Goal: Task Accomplishment & Management: Use online tool/utility

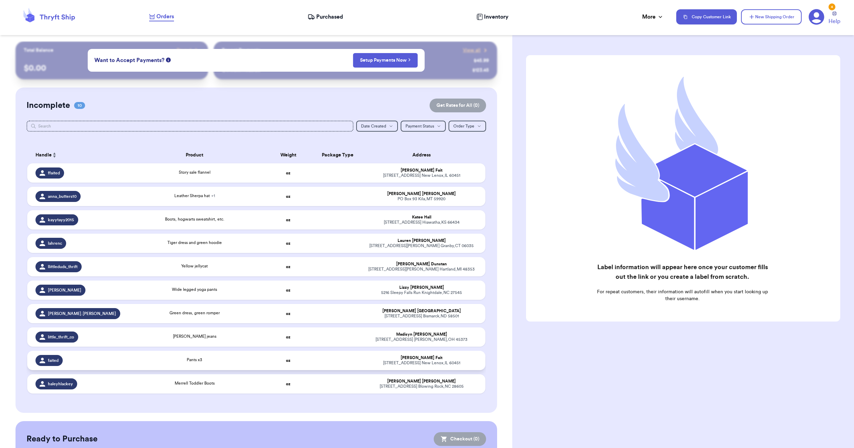
click at [270, 361] on td "oz" at bounding box center [287, 360] width 49 height 19
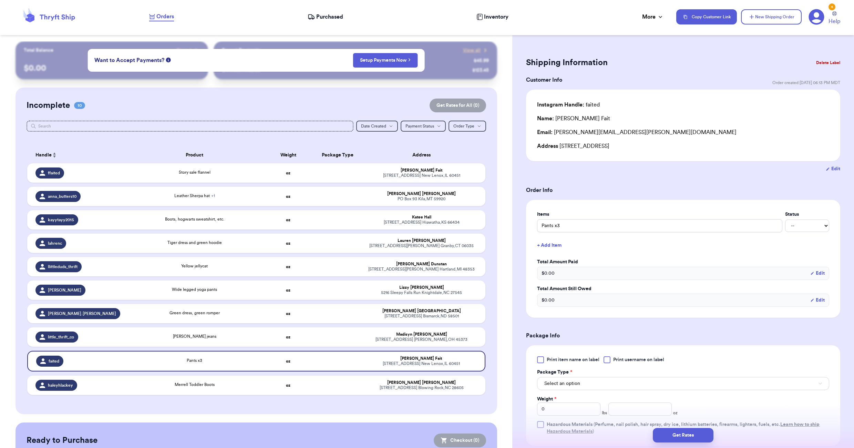
click at [549, 247] on button "+ Add Item" at bounding box center [682, 245] width 297 height 15
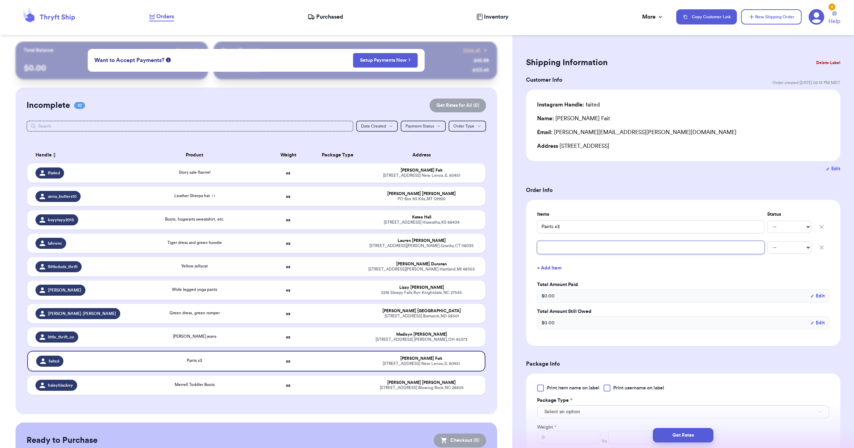
click at [548, 249] on input "text" at bounding box center [650, 247] width 227 height 13
type input "p"
type input "pl"
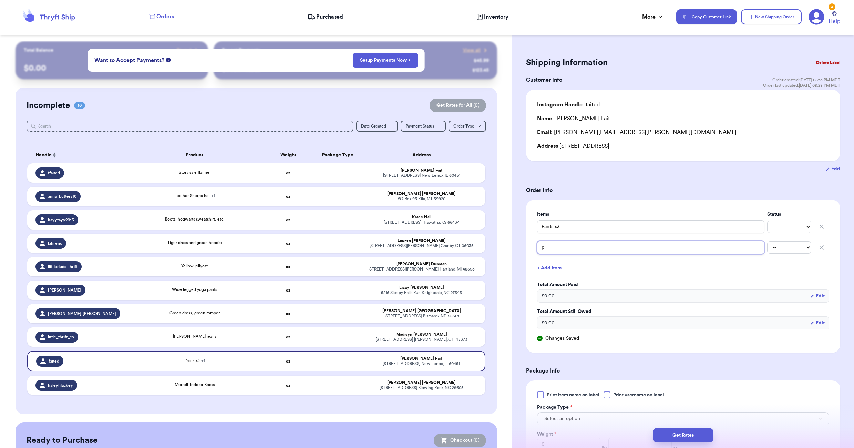
type input "p"
type input "F"
type input "Fl"
type input "Fla"
type input "Flan"
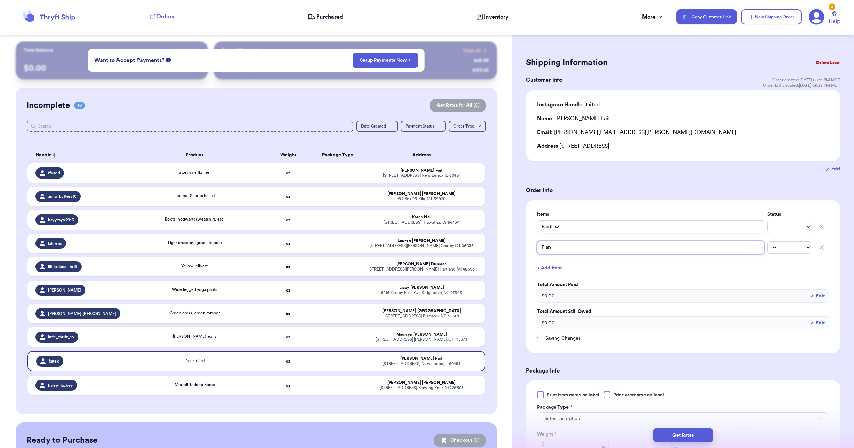
type input "Flann"
type input "Flanne"
type input "Flannel"
type input "Flannel s"
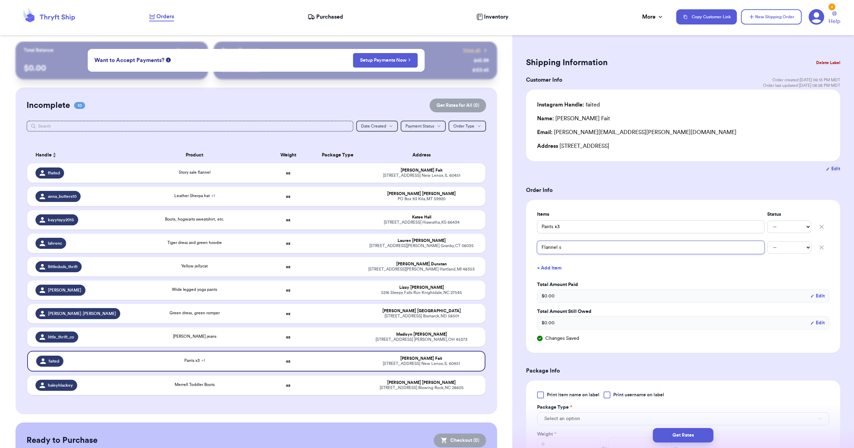
type input "Flannel si"
type input "Flannel s"
type input "Flannel"
type input "Flanne"
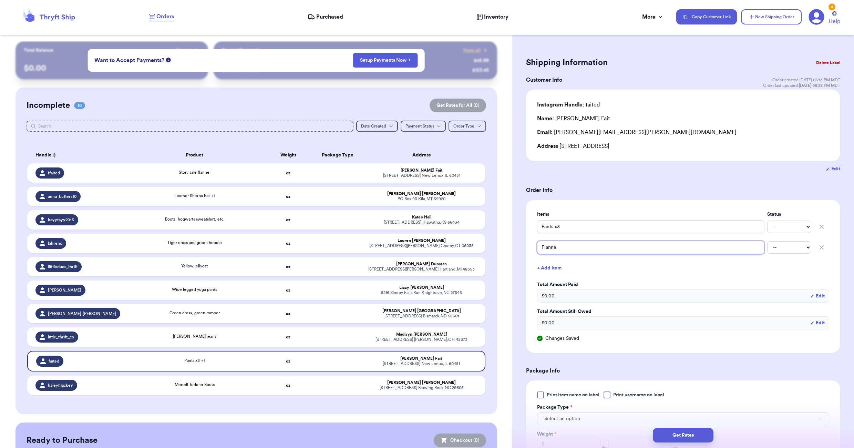
type input "Flannel"
type input "Flanne"
type input "Flannel"
type input "Flannel s"
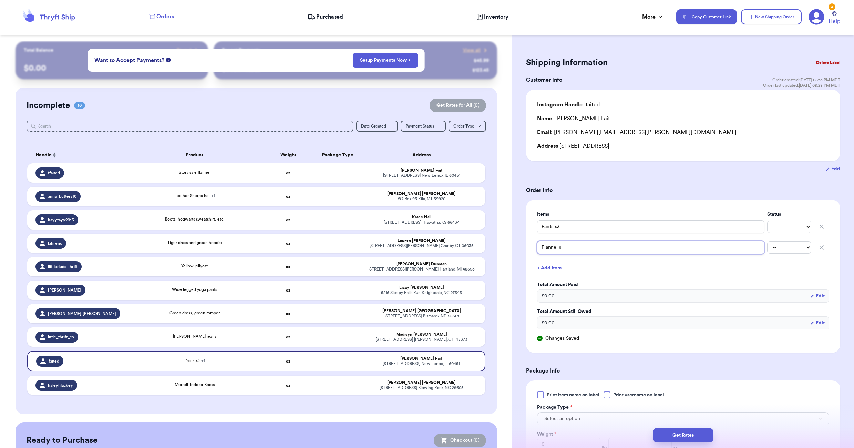
type input "Flannel si"
type input "Flannel siz"
type input "Flannel size"
type input "Flannel size s"
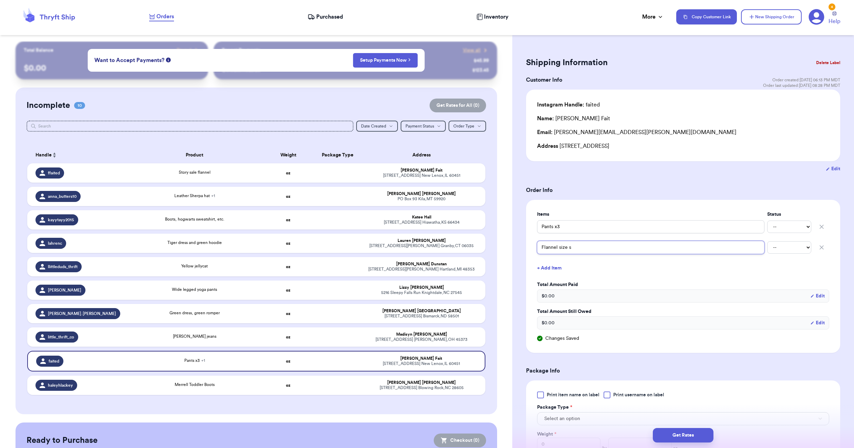
type input "Flannel size s"
click at [523, 193] on div "Shipping Information Delete Label Customer Info Order created: [DATE] 06:13 PM …" at bounding box center [683, 341] width 342 height 600
click at [471, 158] on th "Address" at bounding box center [423, 155] width 123 height 17
click at [255, 169] on td "Story sale flannel" at bounding box center [195, 172] width 138 height 19
type input "Story sale flannel"
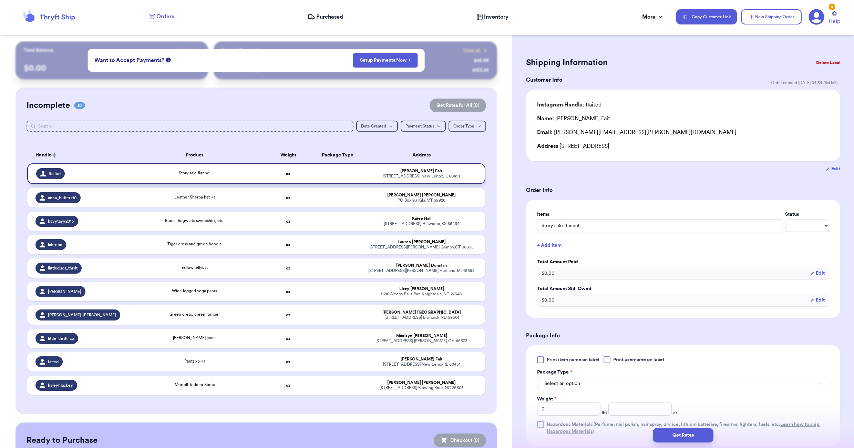
drag, startPoint x: 341, startPoint y: 168, endPoint x: 321, endPoint y: 175, distance: 20.9
click at [321, 175] on td at bounding box center [337, 173] width 49 height 21
click at [824, 59] on button "Delete Label" at bounding box center [828, 62] width 30 height 15
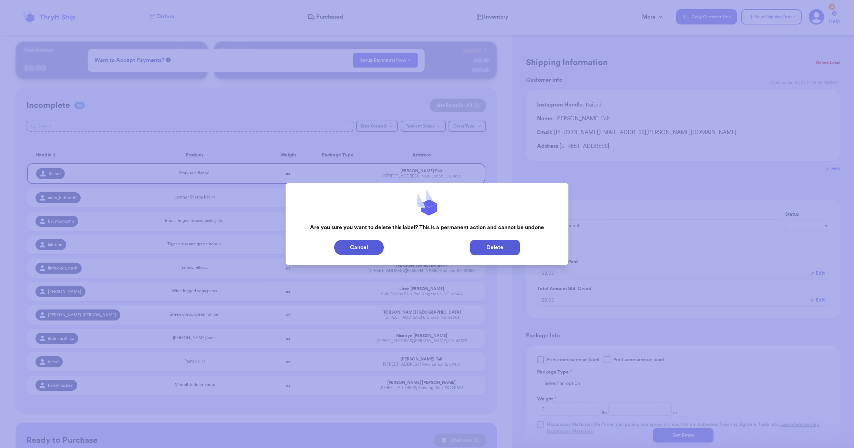
click at [475, 246] on button "Delete" at bounding box center [495, 247] width 50 height 15
type input "Leather Sherpa hat"
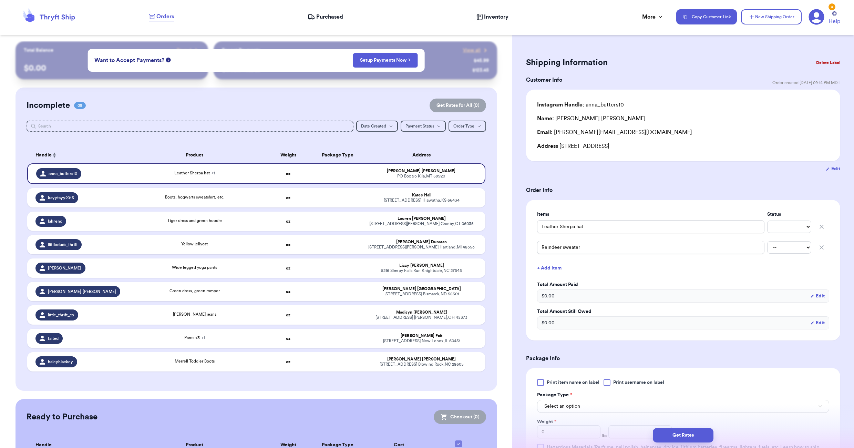
click at [484, 175] on div "Incomplete 09 Get Rates for All ( 0 ) Get Rates for All ( 0 ) Date Created Date…" at bounding box center [255, 238] width 481 height 303
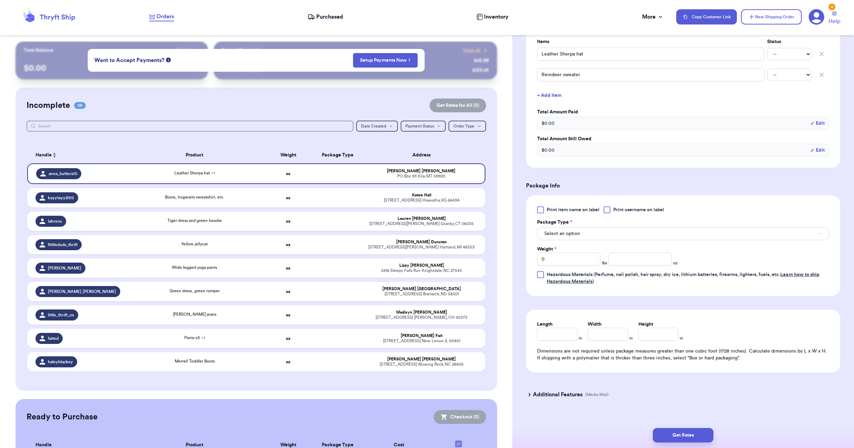
scroll to position [181, 0]
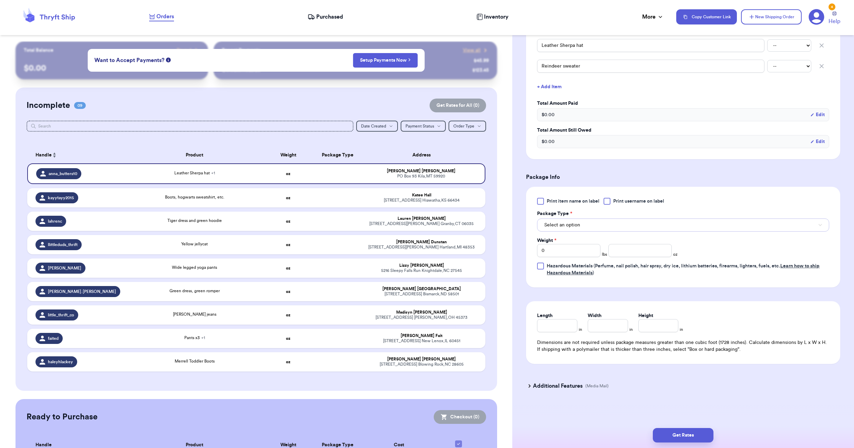
click at [566, 224] on span "Select an option" at bounding box center [562, 224] width 36 height 7
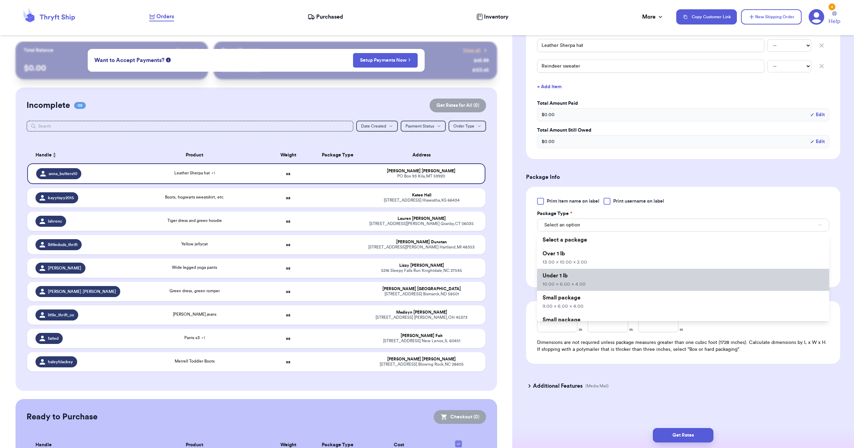
click at [592, 284] on li "Under 1 lb 10.00 x 6.00 x 4.00" at bounding box center [683, 280] width 292 height 22
type input "10"
type input "6"
type input "4"
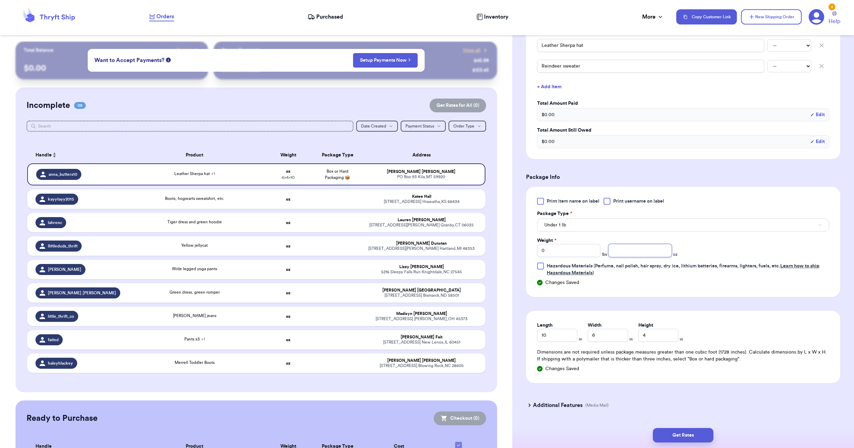
click at [646, 250] on input "number" at bounding box center [639, 250] width 63 height 13
type input "12"
click at [687, 434] on button "Get Rates" at bounding box center [682, 435] width 61 height 14
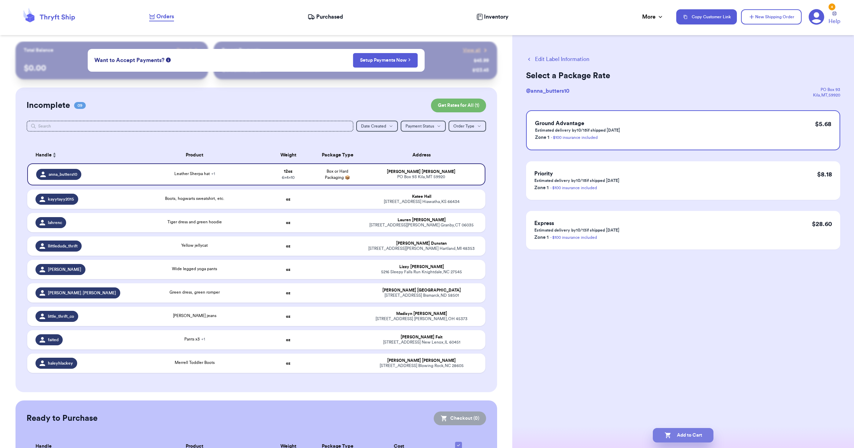
click at [674, 438] on button "Add to Cart" at bounding box center [682, 435] width 61 height 14
checkbox input "true"
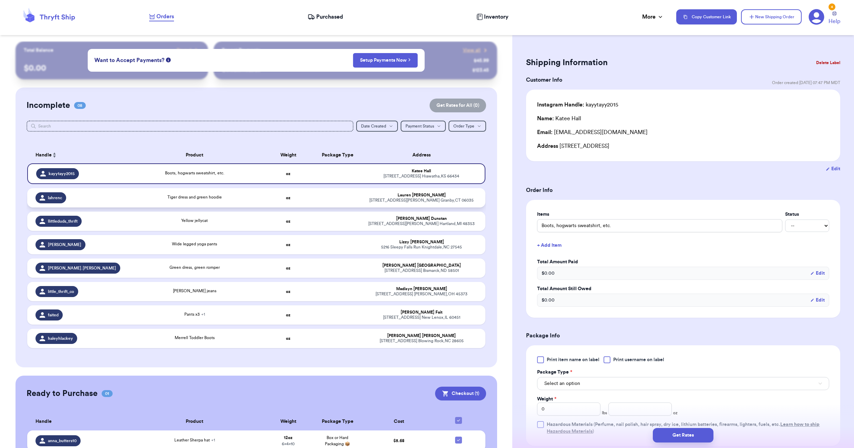
click at [238, 197] on div "Tiger dress and green hoodie" at bounding box center [194, 198] width 129 height 8
type input "Tiger dress and green hoodie"
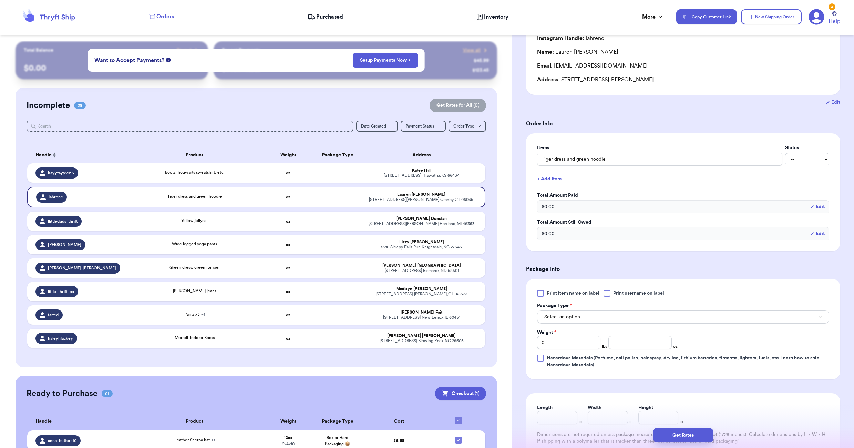
scroll to position [69, 0]
click at [596, 312] on button "Select an option" at bounding box center [683, 314] width 292 height 13
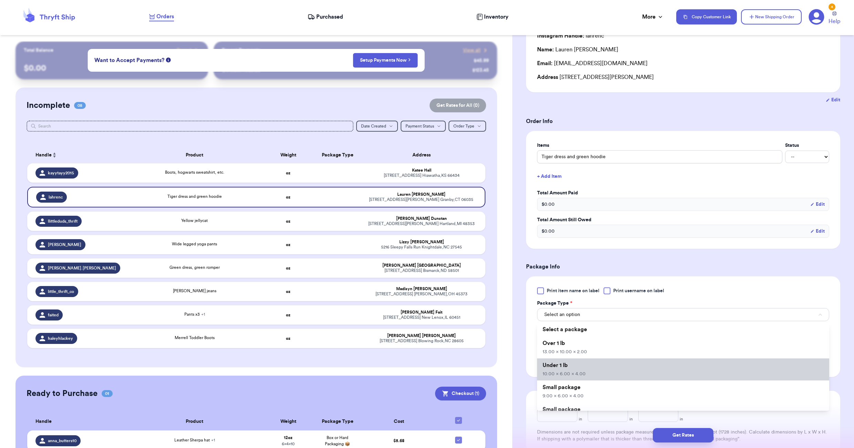
click at [586, 373] on li "Under 1 lb 10.00 x 6.00 x 4.00" at bounding box center [683, 369] width 292 height 22
type input "10"
type input "6"
type input "4"
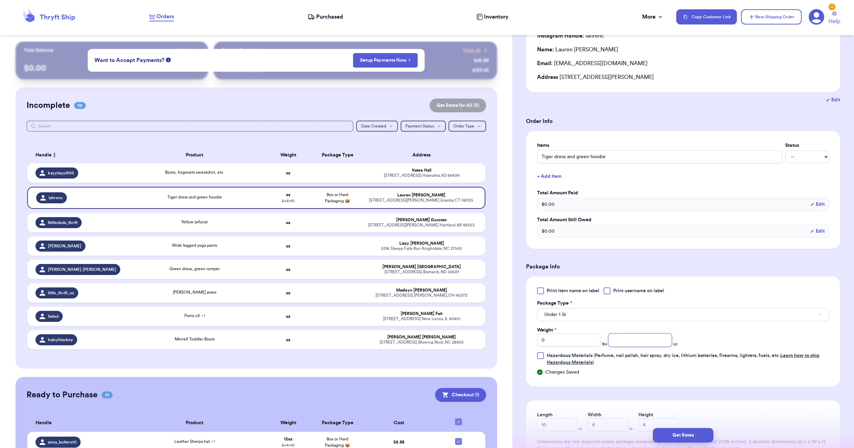
click at [633, 342] on input "number" at bounding box center [639, 339] width 63 height 13
type input "14"
click at [689, 439] on button "Get Rates" at bounding box center [682, 435] width 61 height 14
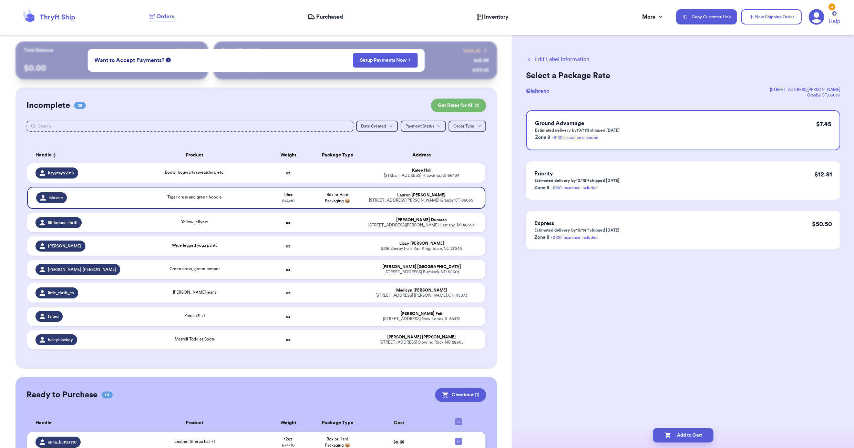
click at [540, 62] on button "Edit Label Information" at bounding box center [557, 59] width 63 height 8
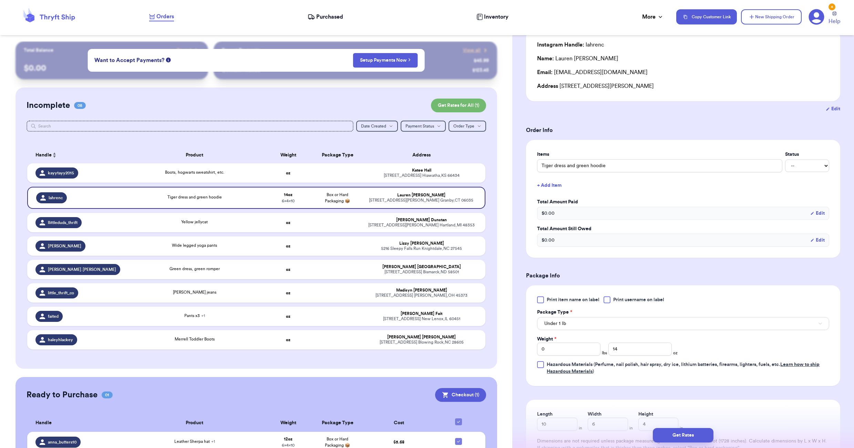
scroll to position [138, 0]
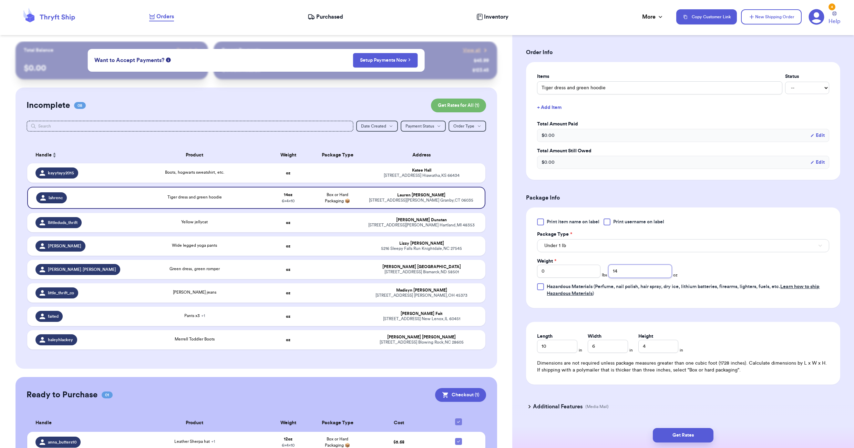
drag, startPoint x: 621, startPoint y: 270, endPoint x: 605, endPoint y: 266, distance: 16.7
click at [608, 267] on input "14" at bounding box center [639, 270] width 63 height 13
type input "12"
click at [685, 430] on button "Get Rates" at bounding box center [682, 435] width 61 height 14
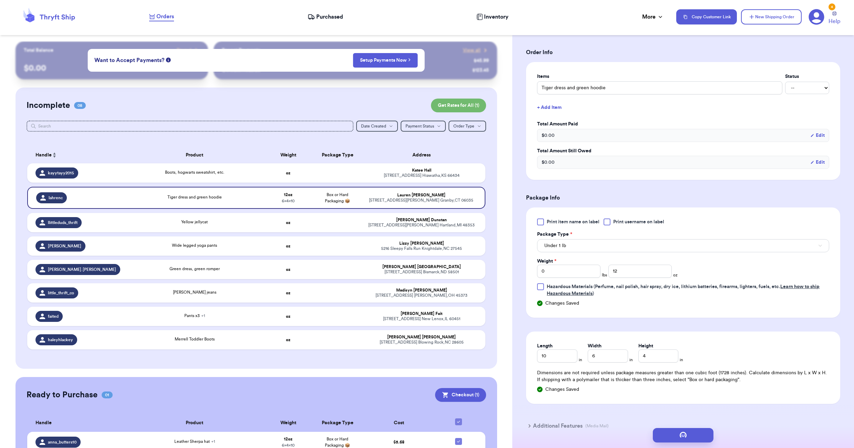
scroll to position [0, 0]
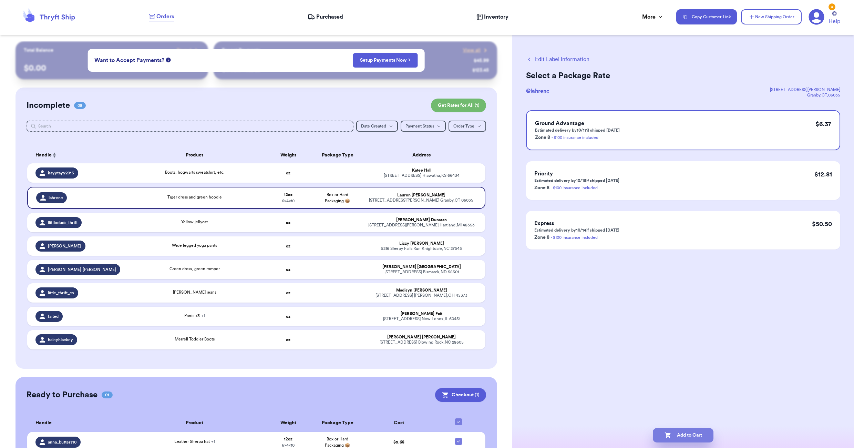
click at [678, 434] on button "Add to Cart" at bounding box center [682, 435] width 61 height 14
checkbox input "true"
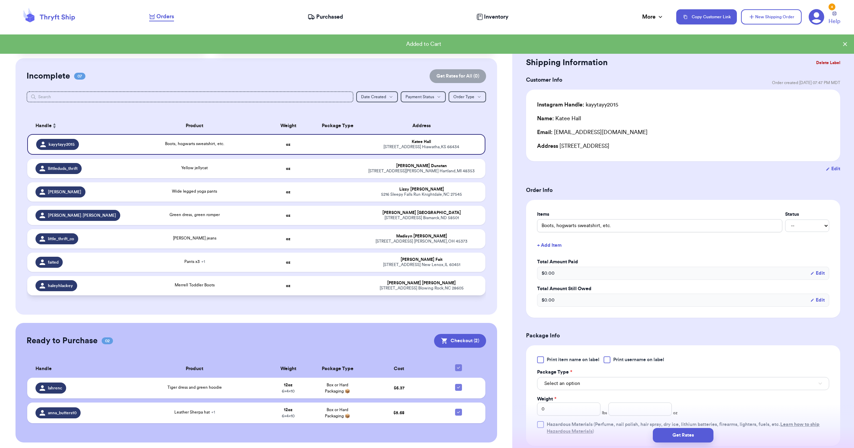
scroll to position [32, 0]
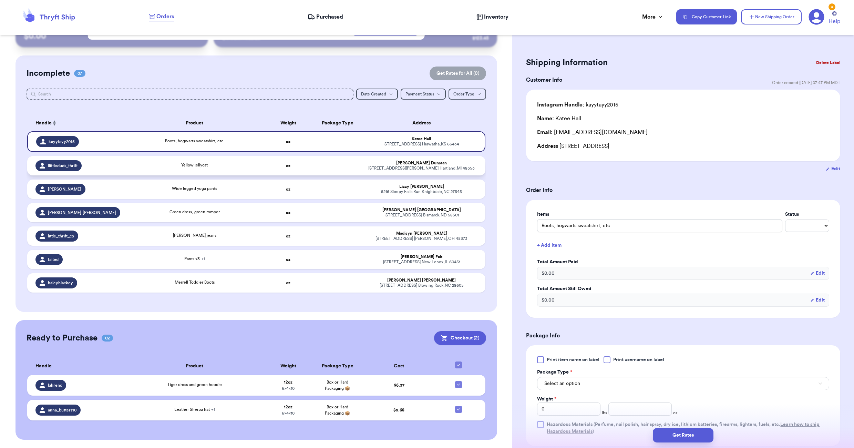
click at [244, 167] on div "Yellow jellycat" at bounding box center [194, 166] width 129 height 8
type input "Yellow jellycat"
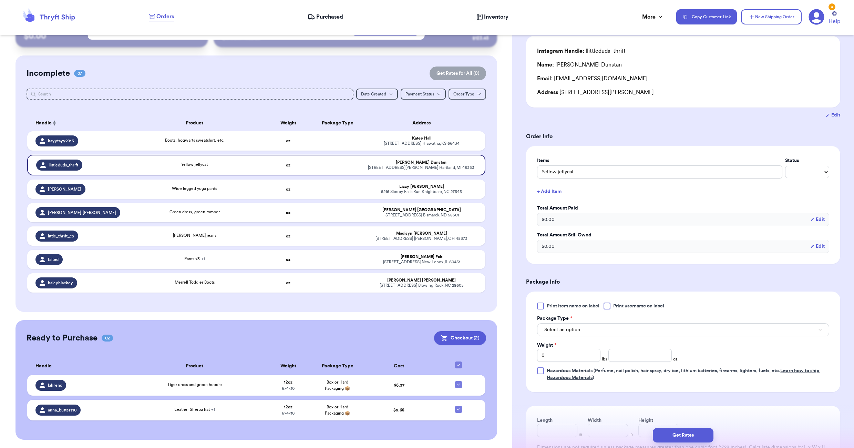
scroll to position [69, 0]
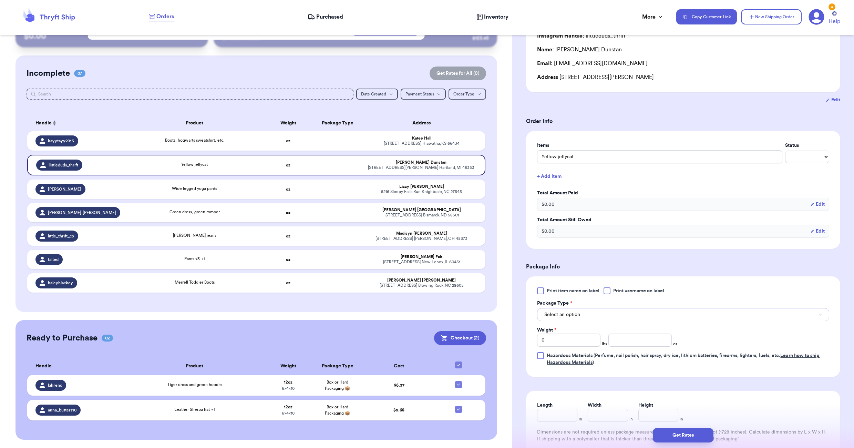
click at [614, 315] on button "Select an option" at bounding box center [683, 314] width 292 height 13
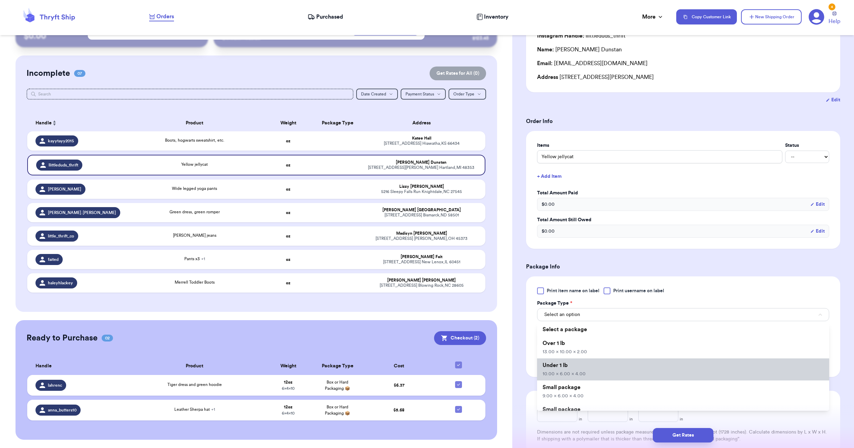
click at [580, 369] on li "Under 1 lb 10.00 x 6.00 x 4.00" at bounding box center [683, 369] width 292 height 22
type input "10"
type input "6"
type input "4"
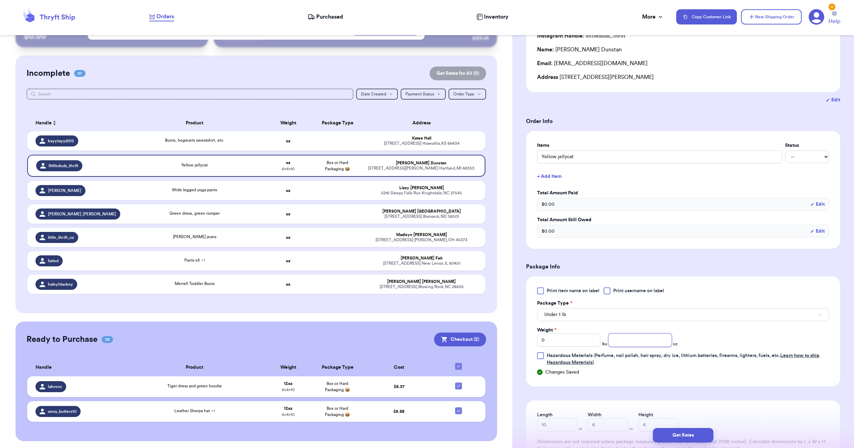
click at [628, 340] on input "number" at bounding box center [639, 339] width 63 height 13
type input "10"
click at [674, 430] on button "Get Rates" at bounding box center [682, 435] width 61 height 14
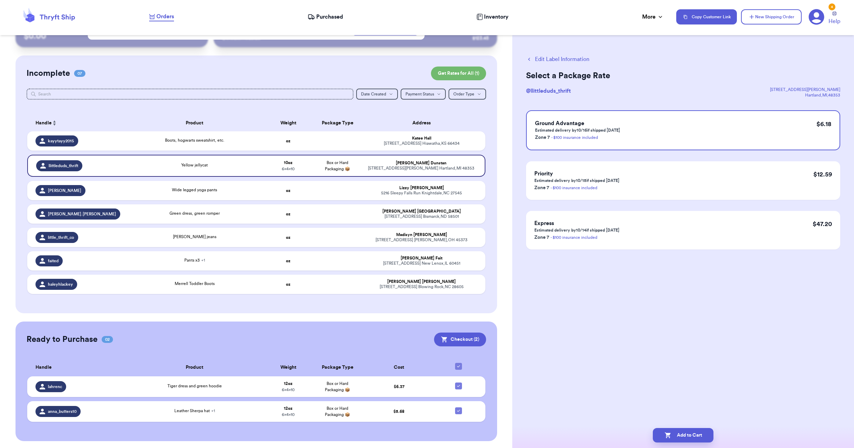
scroll to position [0, 0]
click at [548, 57] on button "Edit Label Information" at bounding box center [557, 59] width 63 height 8
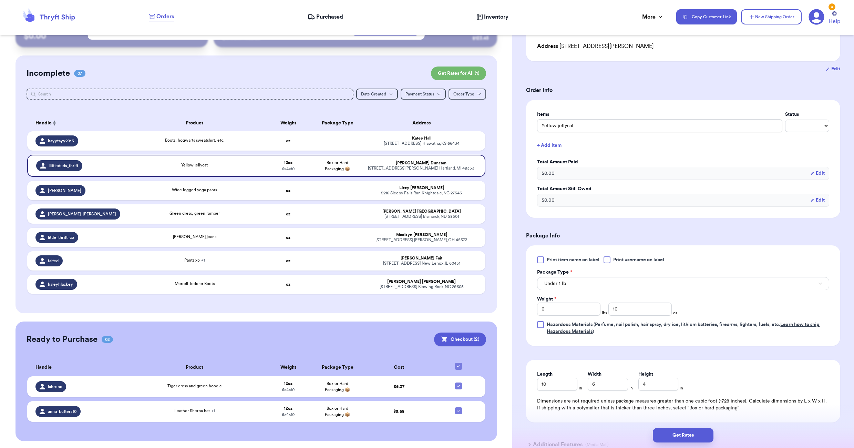
scroll to position [103, 0]
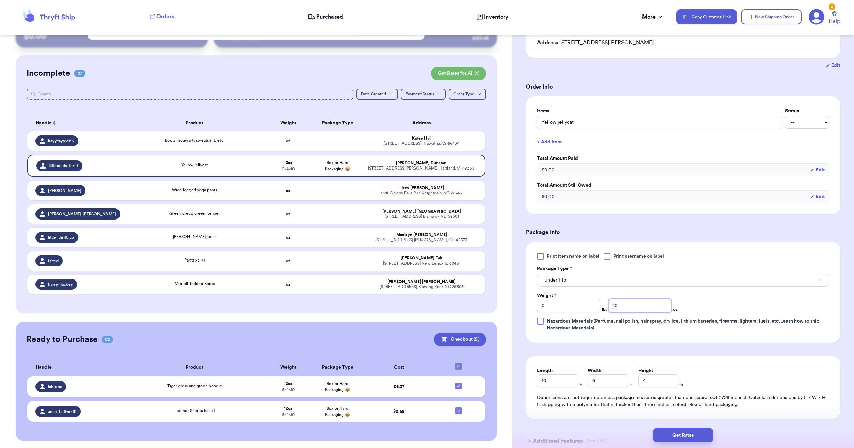
click at [631, 302] on input "10" at bounding box center [639, 305] width 63 height 13
type input "1"
type input "8"
click at [673, 434] on button "Get Rates" at bounding box center [682, 435] width 61 height 14
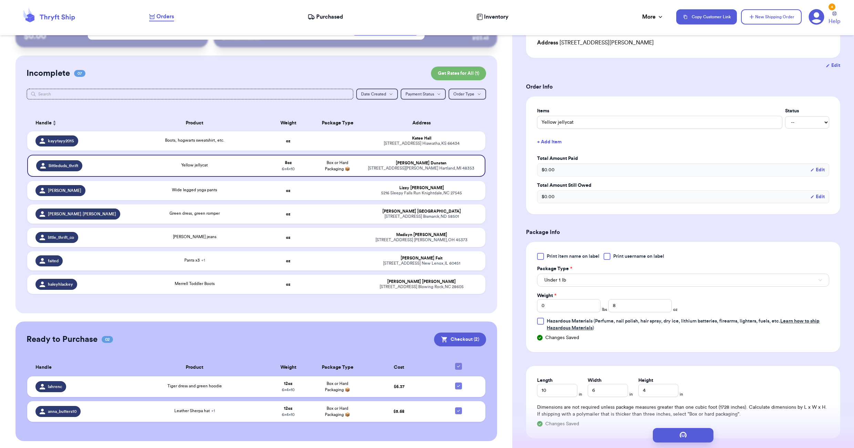
scroll to position [0, 0]
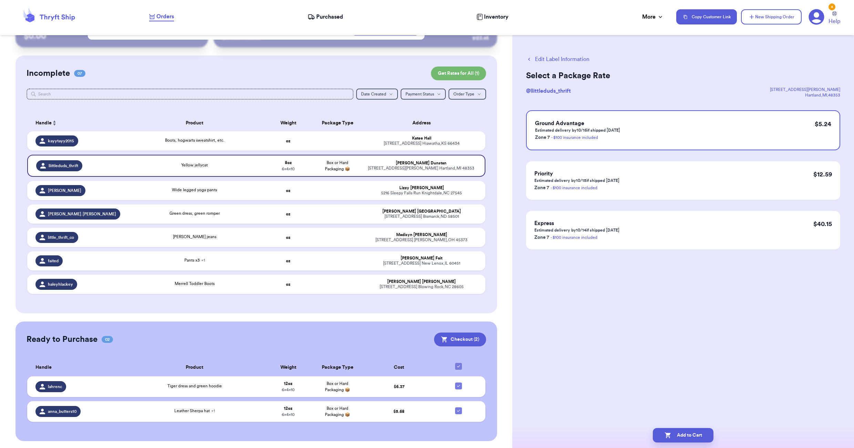
click at [685, 320] on div "Edit Label Information Select a Package Rate @ llittleduds_thrift [STREET_ADDRE…" at bounding box center [683, 224] width 342 height 448
click at [683, 440] on button "Add to Cart" at bounding box center [682, 435] width 61 height 14
checkbox input "true"
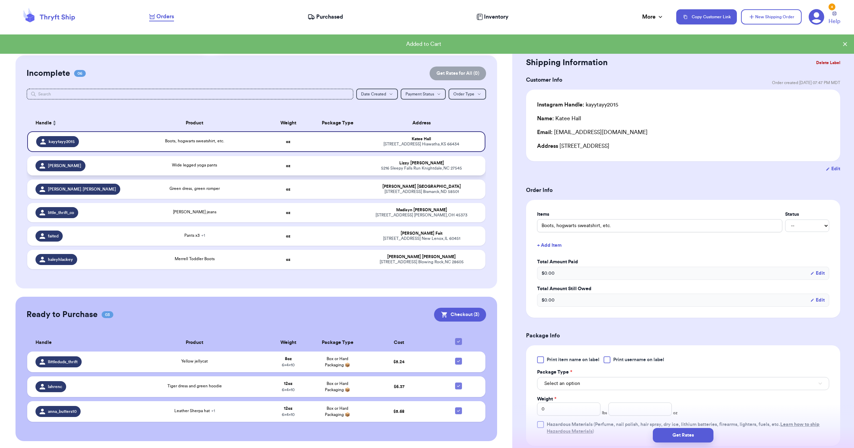
click at [227, 166] on div "Wide legged yoga pants" at bounding box center [194, 166] width 129 height 8
type input "Wide legged yoga pants"
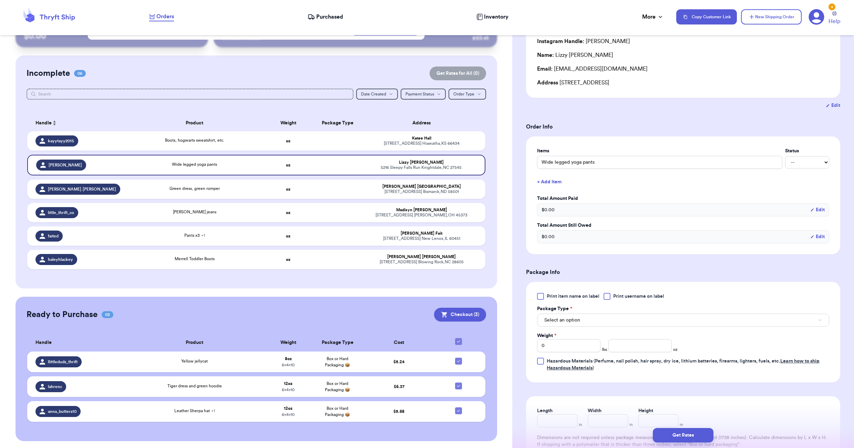
scroll to position [69, 0]
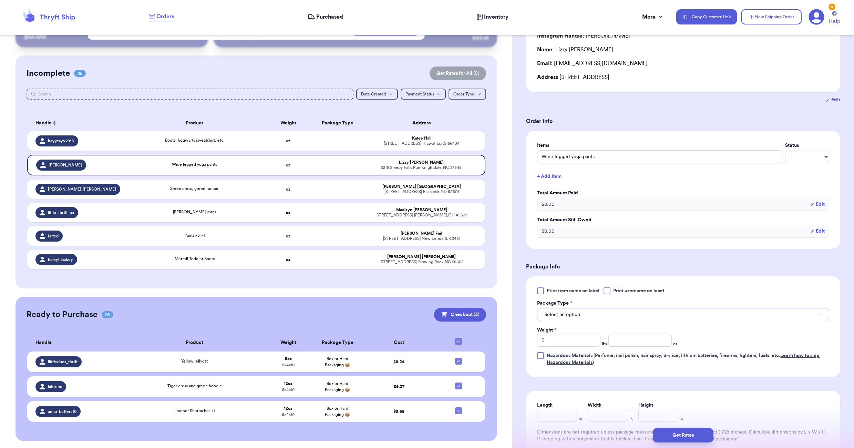
click at [595, 310] on button "Select an option" at bounding box center [683, 314] width 292 height 13
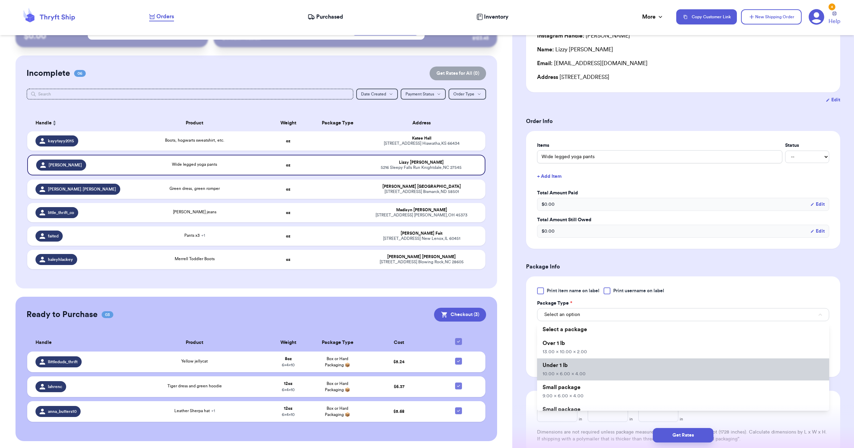
click at [586, 369] on li "Under 1 lb 10.00 x 6.00 x 4.00" at bounding box center [683, 369] width 292 height 22
type input "10"
type input "6"
type input "4"
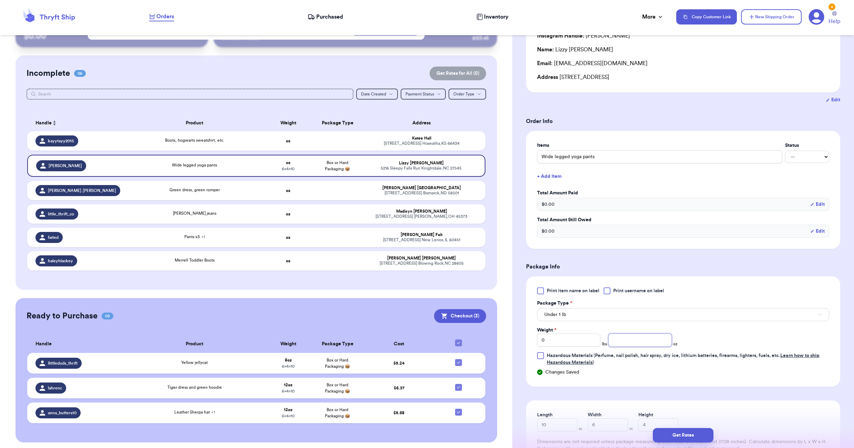
click at [617, 337] on input "number" at bounding box center [639, 339] width 63 height 13
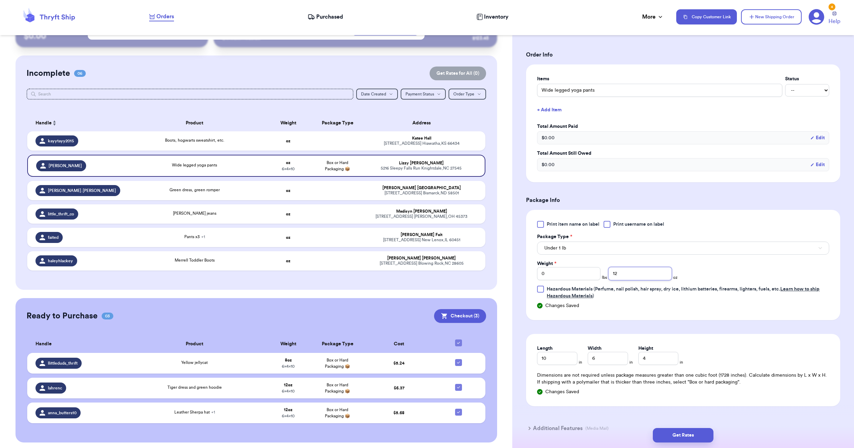
scroll to position [138, 0]
drag, startPoint x: 609, startPoint y: 271, endPoint x: 601, endPoint y: 272, distance: 8.6
click at [602, 272] on div "Weight * 0 lbs 12 oz" at bounding box center [607, 268] width 140 height 20
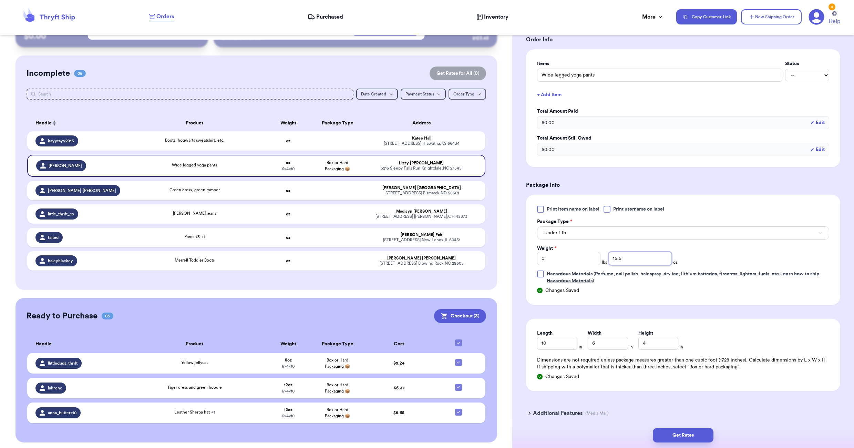
scroll to position [178, 0]
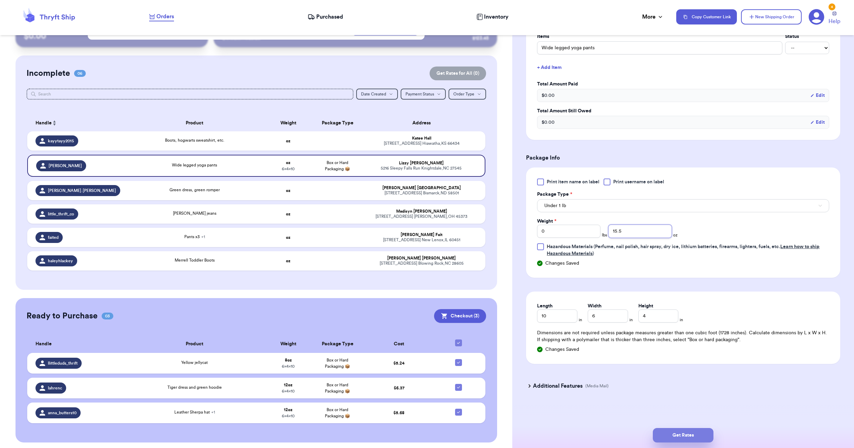
type input "15.5"
click at [689, 439] on button "Get Rates" at bounding box center [682, 435] width 61 height 14
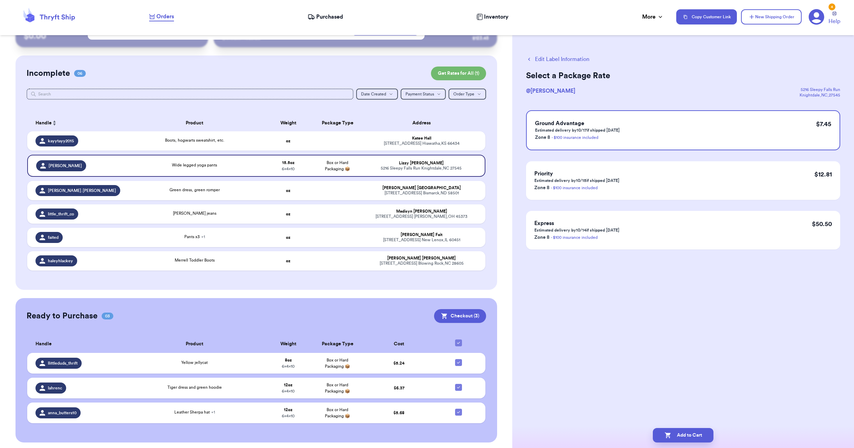
scroll to position [0, 0]
click at [678, 433] on button "Add to Cart" at bounding box center [682, 435] width 61 height 14
checkbox input "true"
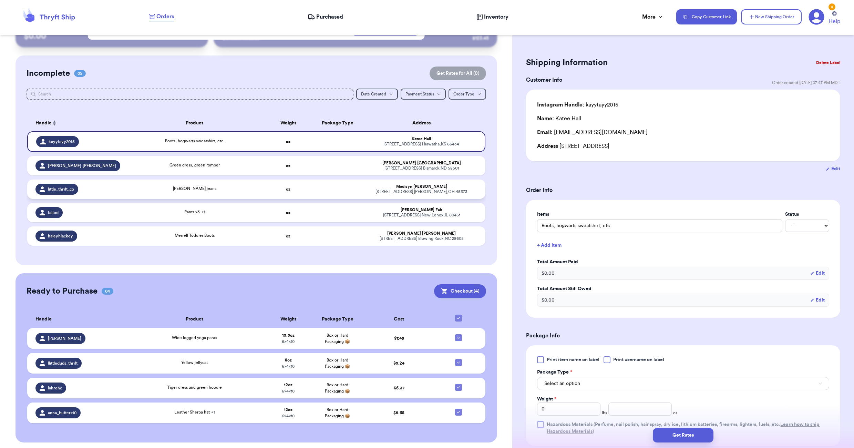
click at [219, 189] on div "[PERSON_NAME] jeans" at bounding box center [194, 189] width 129 height 8
type input "[PERSON_NAME] jeans"
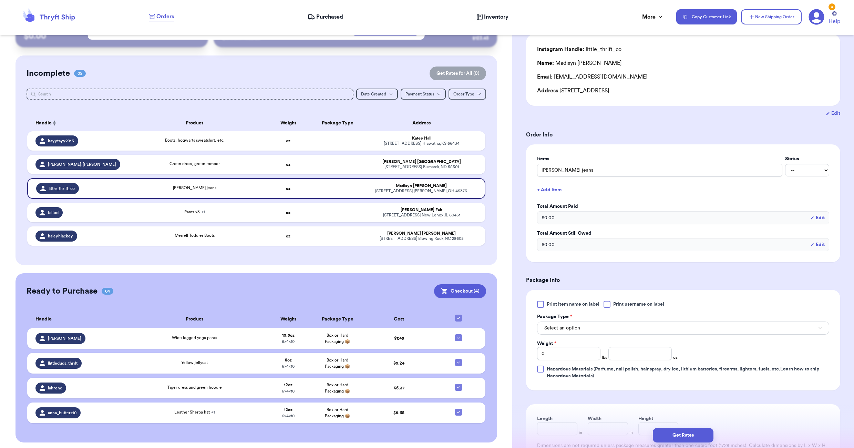
scroll to position [69, 0]
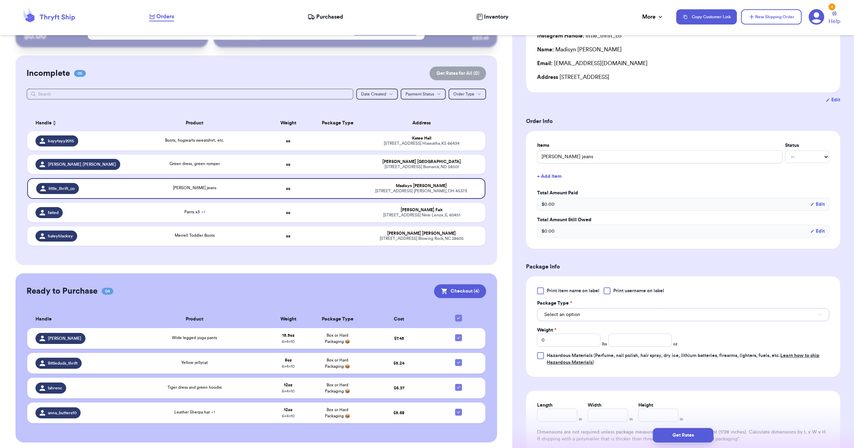
click at [632, 315] on button "Select an option" at bounding box center [683, 314] width 292 height 13
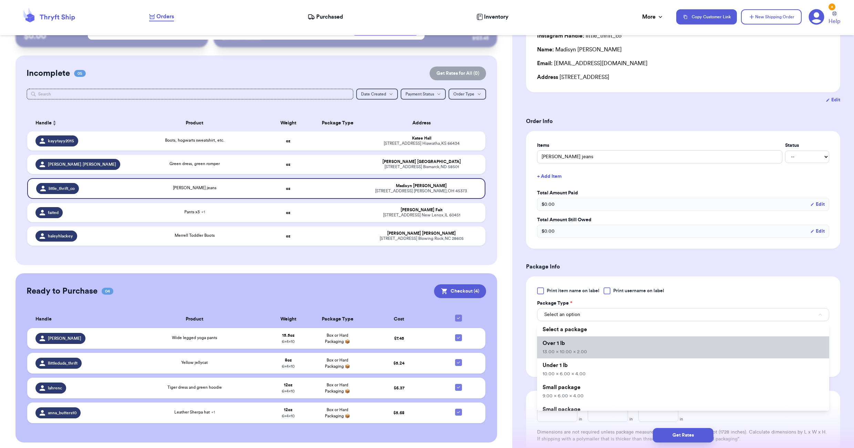
click at [577, 353] on span "13.00 x 10.00 x 2.00" at bounding box center [564, 351] width 44 height 5
type input "13"
type input "10"
type input "2"
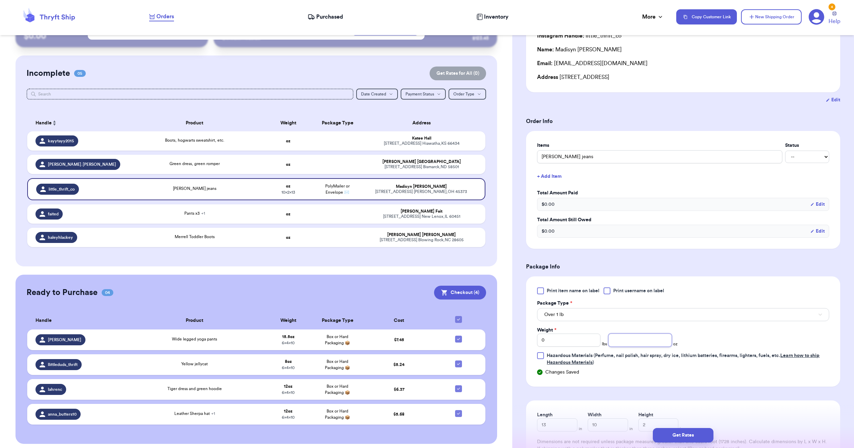
click at [636, 344] on input "number" at bounding box center [639, 339] width 63 height 13
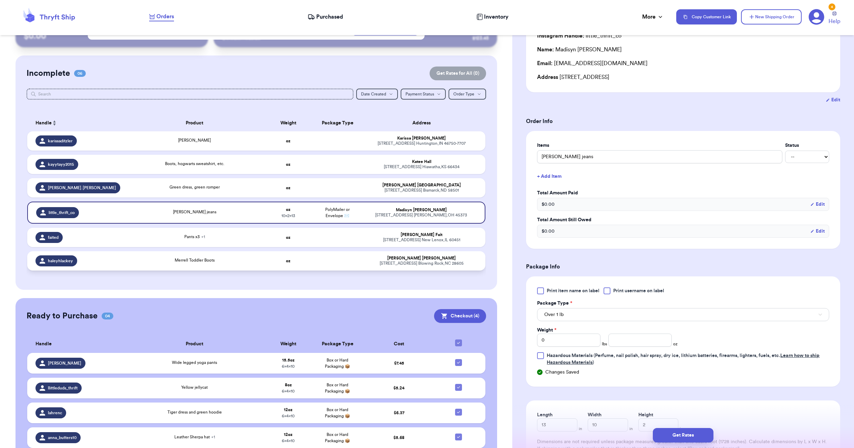
click at [205, 265] on td "Merrell Toddler Boots" at bounding box center [195, 260] width 138 height 19
type input "Merrell Toddler Boots"
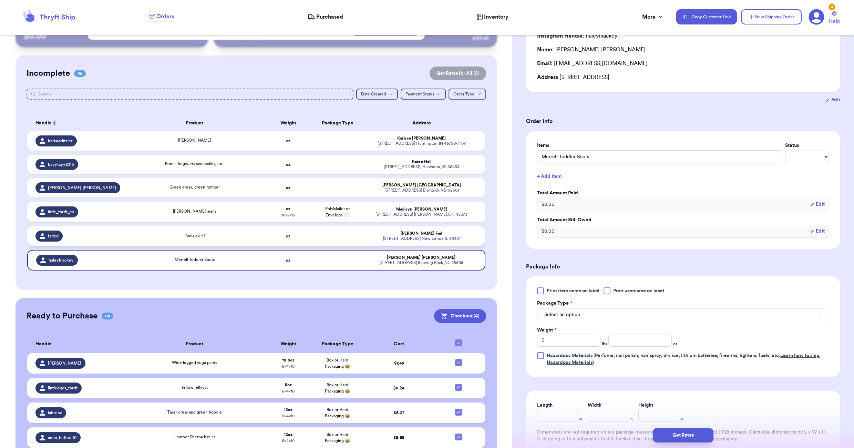
click at [223, 237] on div "Pants x3 + 1" at bounding box center [194, 236] width 129 height 8
type input "Flannel size s"
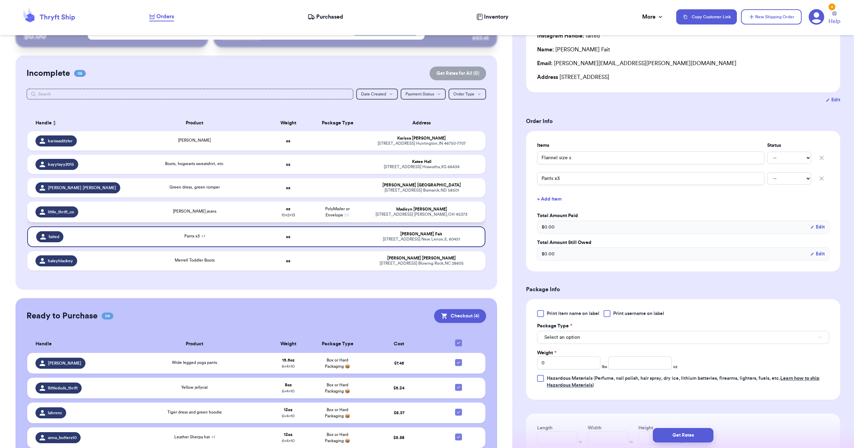
click at [222, 211] on div "[PERSON_NAME] jeans" at bounding box center [194, 212] width 129 height 8
type input "[PERSON_NAME] jeans"
type input "13"
type input "10"
type input "2"
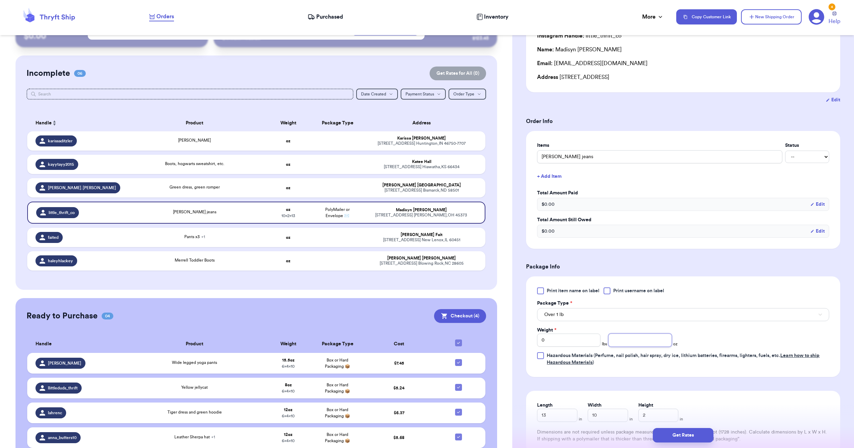
click at [635, 342] on input "number" at bounding box center [639, 339] width 63 height 13
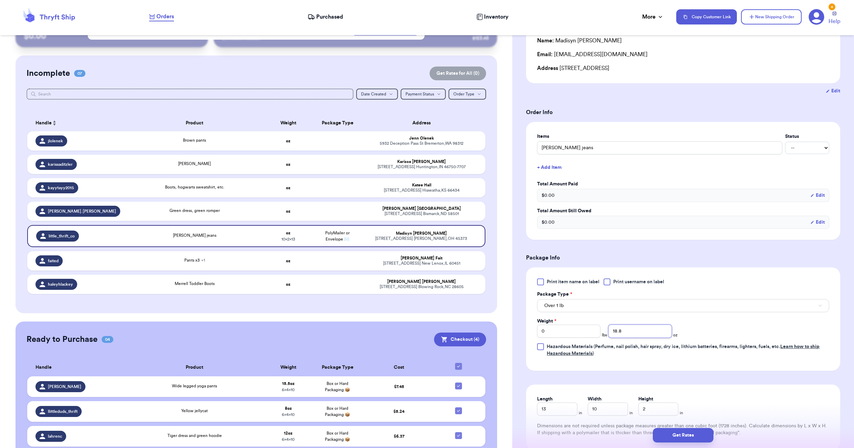
scroll to position [103, 0]
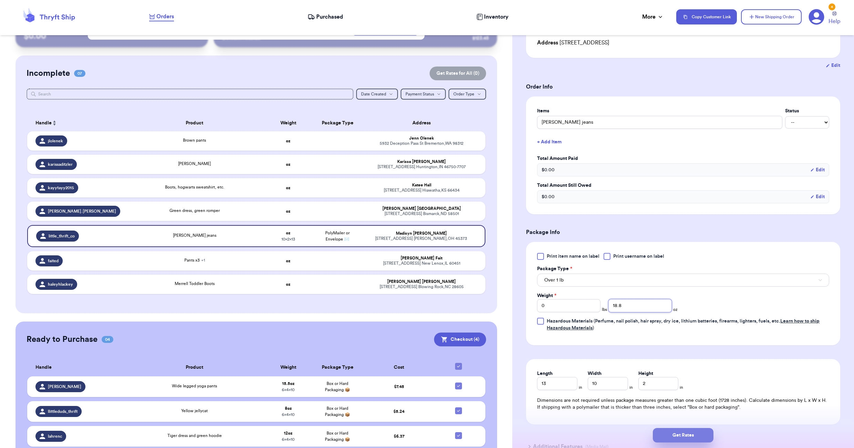
type input "18.8"
click at [687, 437] on button "Get Rates" at bounding box center [682, 435] width 61 height 14
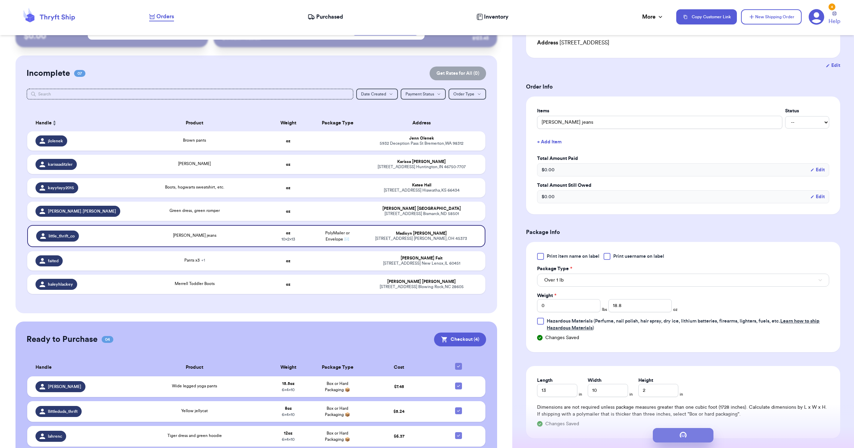
type input "1"
type input "2.8000000000000007"
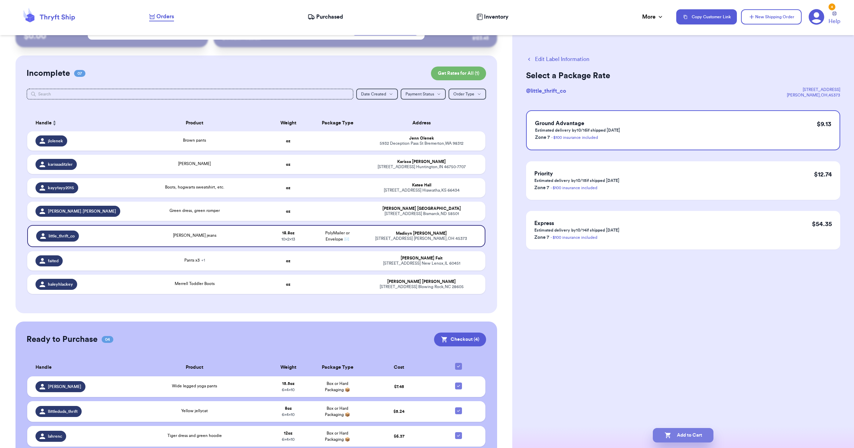
click at [687, 431] on button "Add to Cart" at bounding box center [682, 435] width 61 height 14
checkbox input "true"
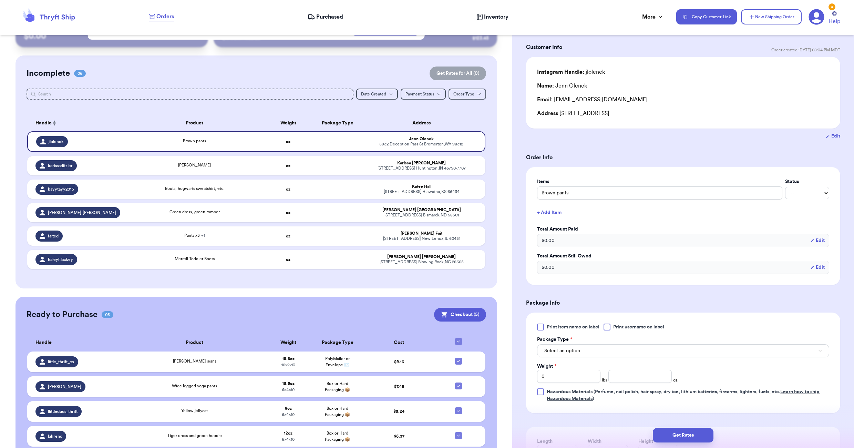
scroll to position [34, 0]
click at [620, 376] on input "number" at bounding box center [639, 374] width 63 height 13
type input "10"
click at [583, 349] on button "Select an option" at bounding box center [683, 348] width 292 height 13
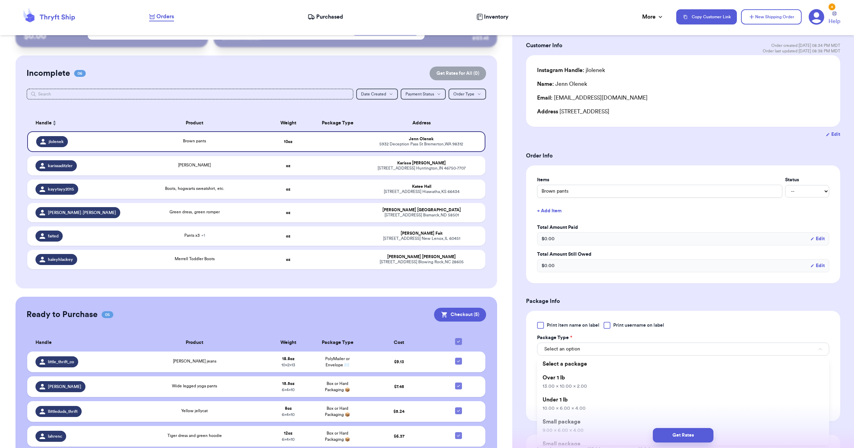
click at [571, 408] on span "10.00 x 6.00 x 4.00" at bounding box center [563, 408] width 43 height 5
type input "10"
type input "6"
type input "4"
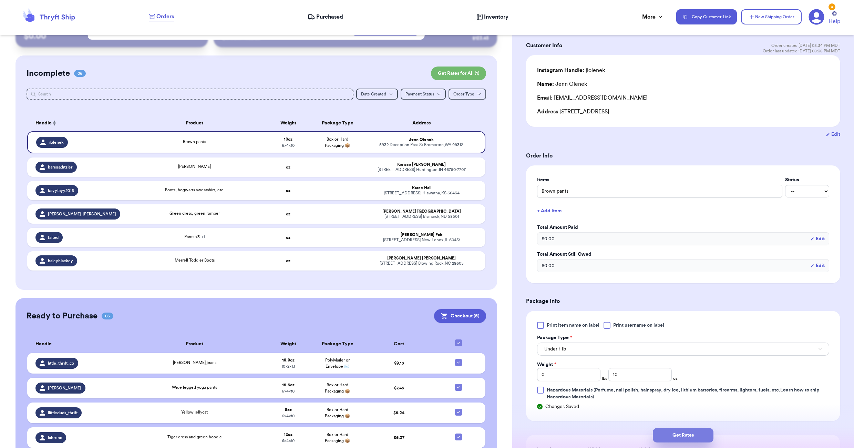
click at [687, 437] on button "Get Rates" at bounding box center [682, 435] width 61 height 14
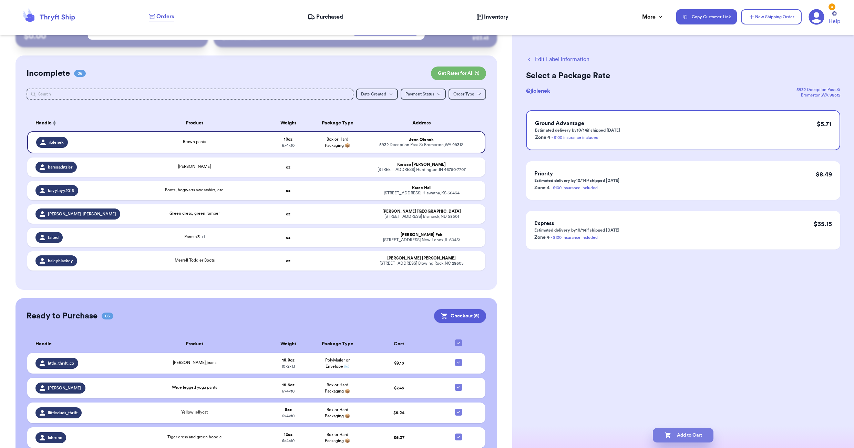
click at [665, 432] on icon "button" at bounding box center [667, 434] width 7 height 7
checkbox input "true"
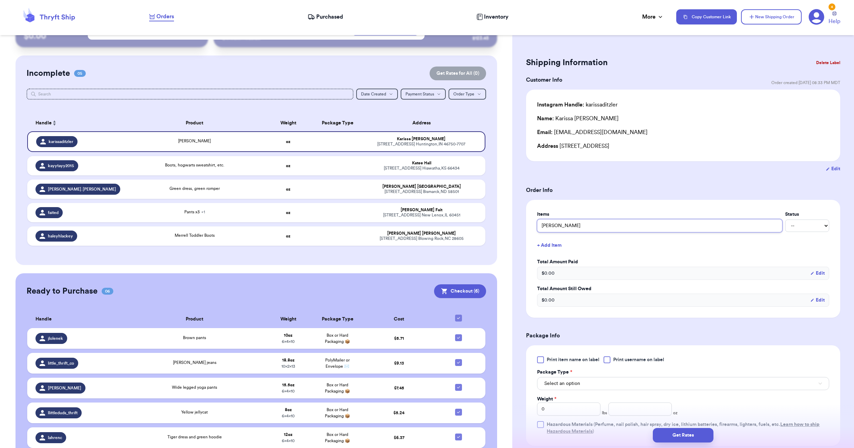
click at [554, 227] on input "[PERSON_NAME]" at bounding box center [659, 225] width 245 height 13
click at [552, 227] on input "[PERSON_NAME]" at bounding box center [659, 225] width 245 height 13
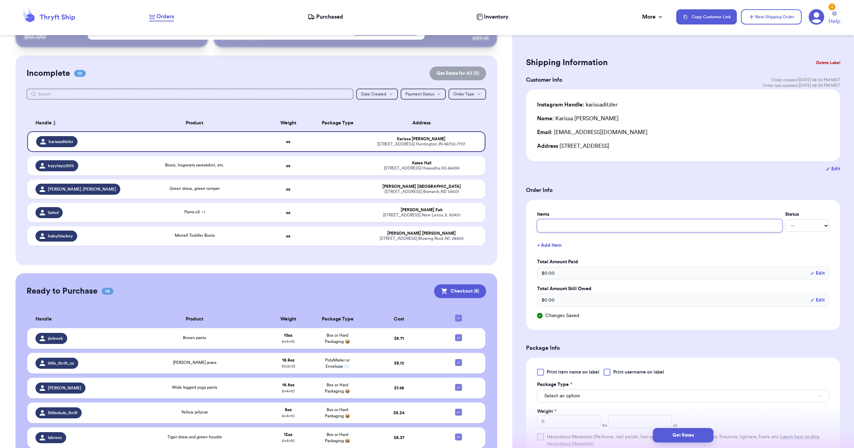
type input "t"
type input "ti"
type input "tig"
type input "tigh"
type input "tight"
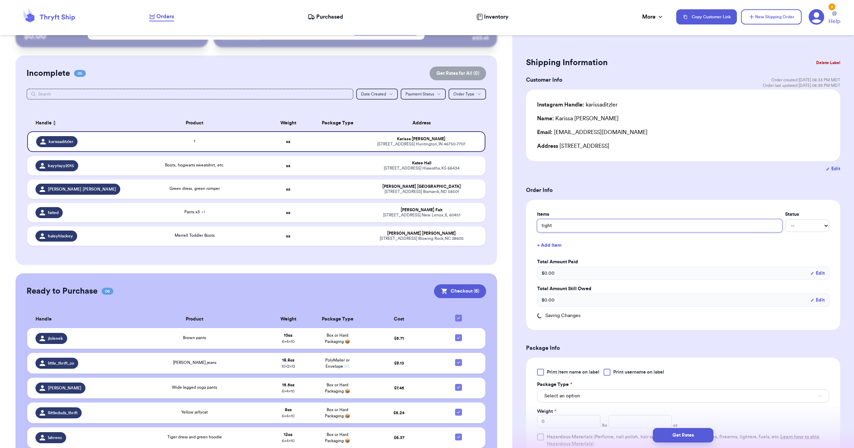
type input "tights"
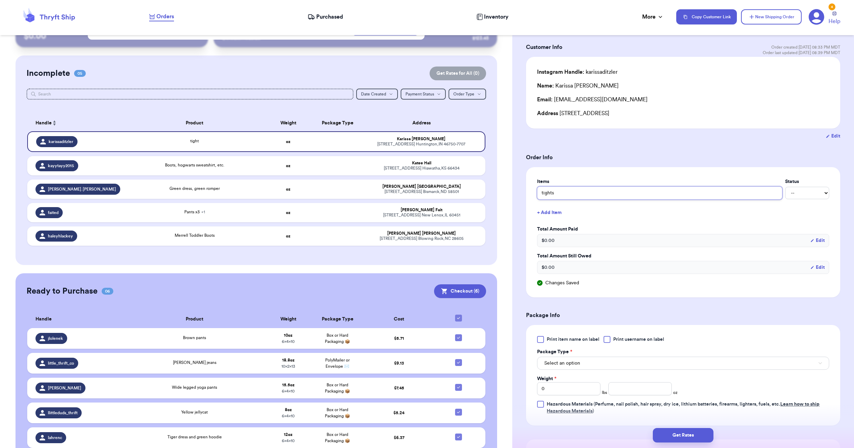
scroll to position [34, 0]
type input "tights"
click at [598, 360] on button "Select an option" at bounding box center [683, 361] width 292 height 13
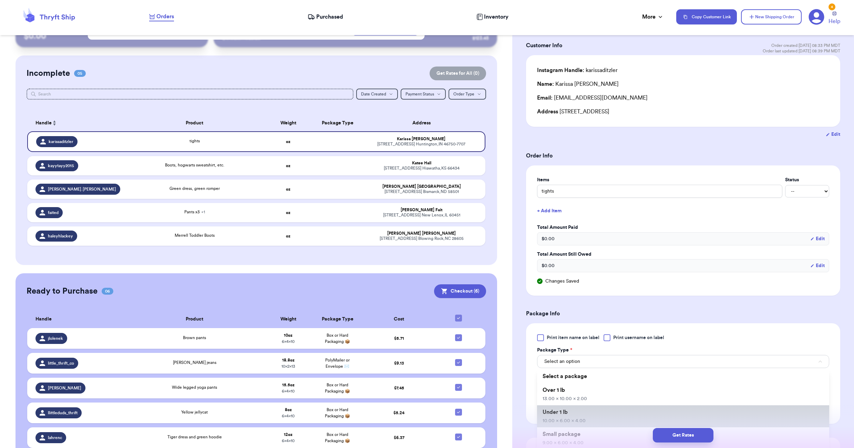
click at [576, 419] on span "10.00 x 6.00 x 4.00" at bounding box center [563, 420] width 43 height 5
type input "10"
type input "6"
type input "4"
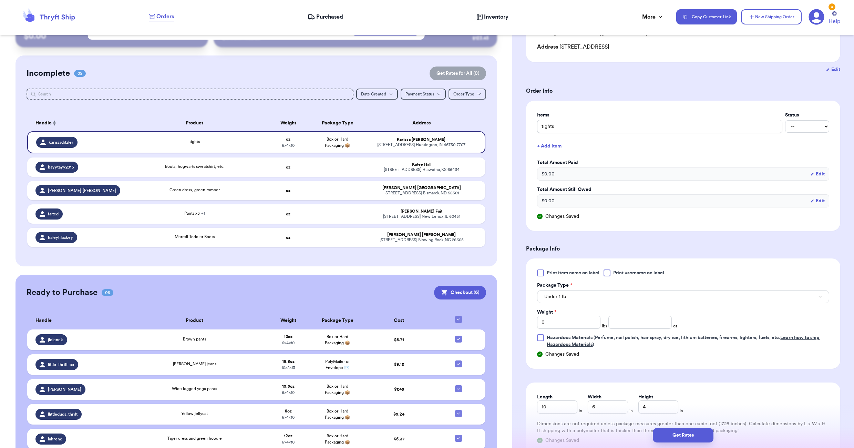
scroll to position [103, 0]
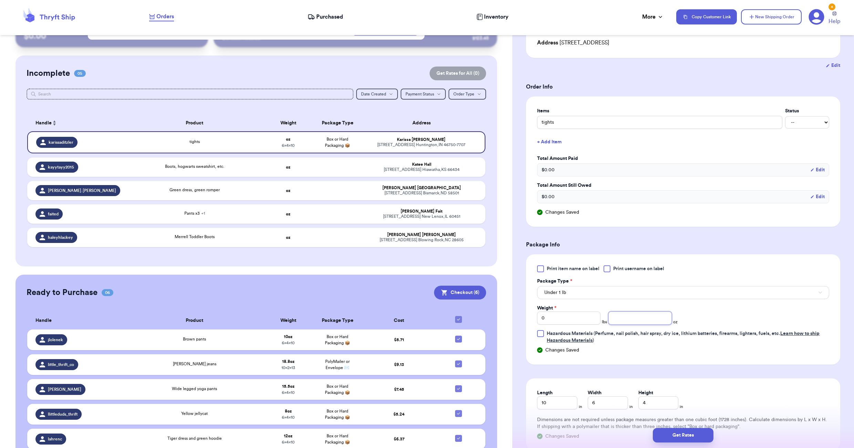
click at [636, 316] on input "number" at bounding box center [639, 317] width 63 height 13
click at [625, 292] on button "Under 1 lb" at bounding box center [683, 292] width 292 height 13
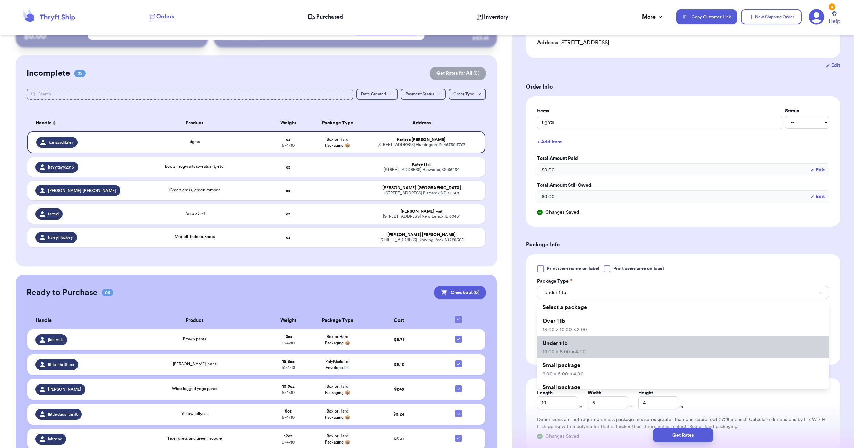
click at [584, 342] on li "Under 1 lb 10.00 x 6.00 x 4.00" at bounding box center [683, 347] width 292 height 22
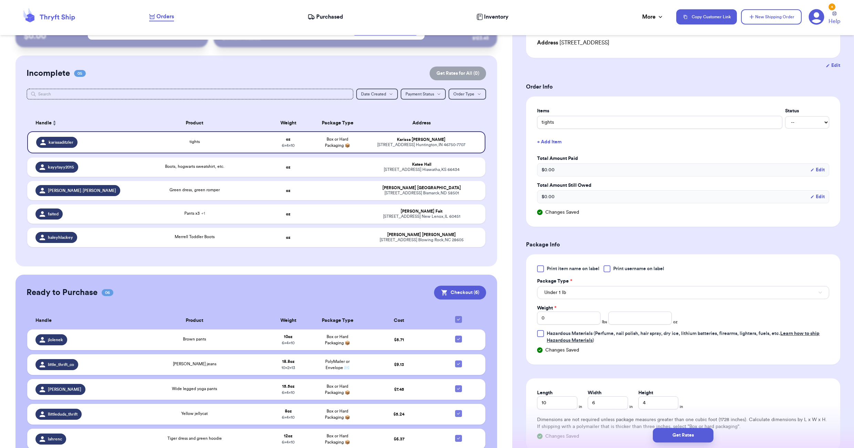
click at [605, 282] on div "Package Type *" at bounding box center [683, 281] width 292 height 7
click at [642, 320] on input "number" at bounding box center [639, 317] width 63 height 13
type input "10"
click at [673, 434] on button "Get Rates" at bounding box center [682, 435] width 61 height 14
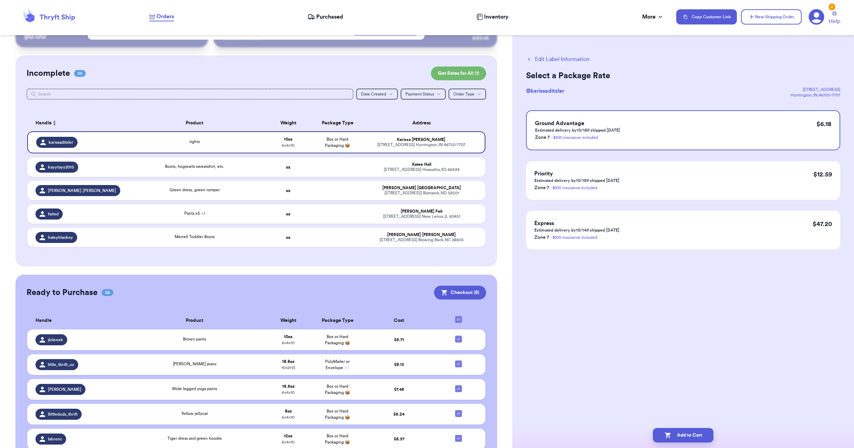
click at [563, 61] on button "Edit Label Information" at bounding box center [557, 59] width 63 height 8
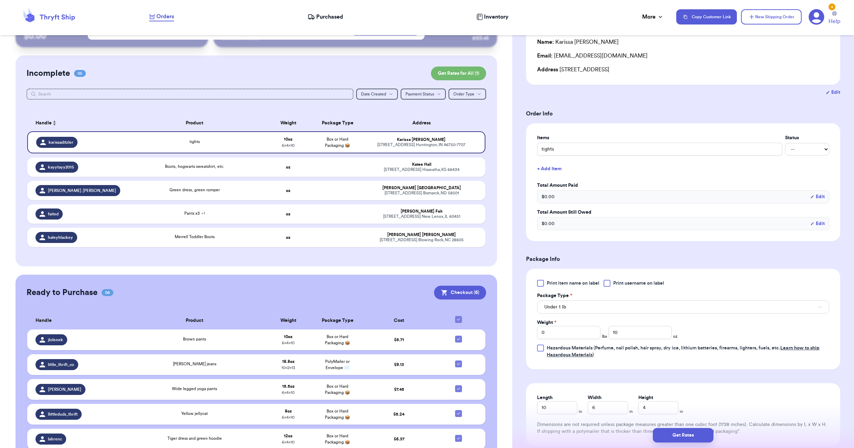
scroll to position [103, 0]
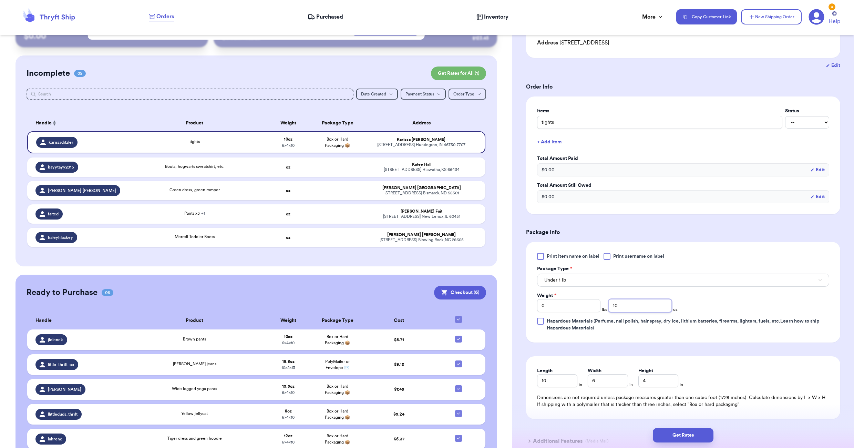
click at [622, 301] on input "10" at bounding box center [639, 305] width 63 height 13
type input "1"
type input "9"
click at [656, 436] on button "Get Rates" at bounding box center [682, 435] width 61 height 14
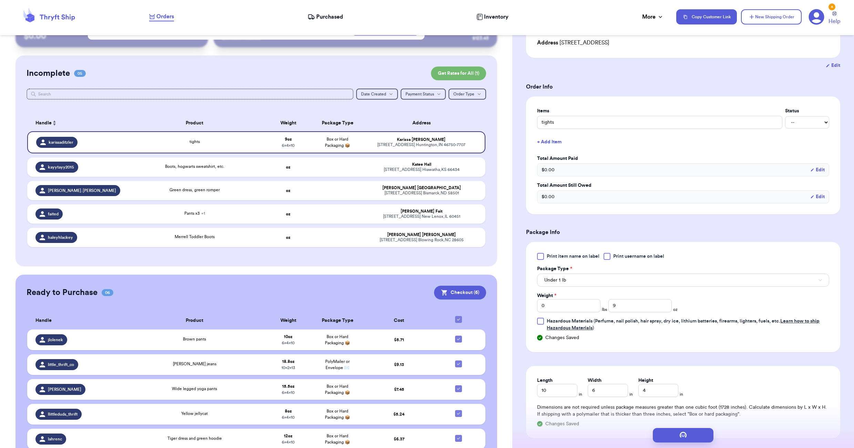
scroll to position [0, 0]
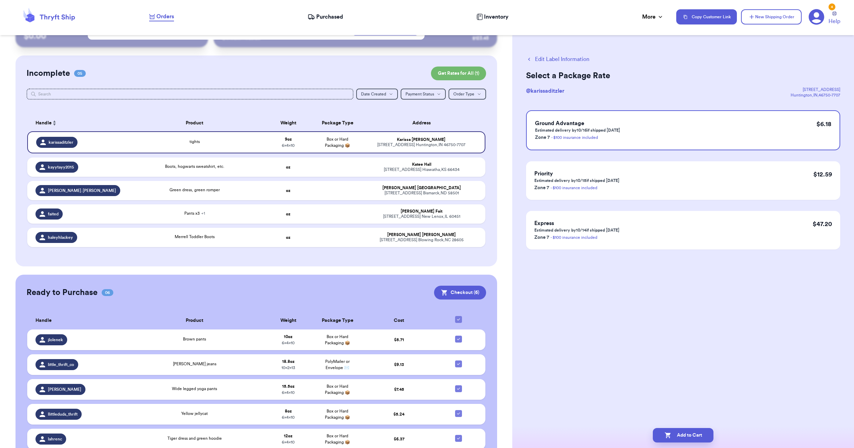
click at [553, 54] on div "Edit Label Information Select a Package Rate @ karissaditzler [STREET_ADDRESS] …" at bounding box center [683, 169] width 342 height 256
click at [555, 59] on button "Edit Label Information" at bounding box center [557, 59] width 63 height 8
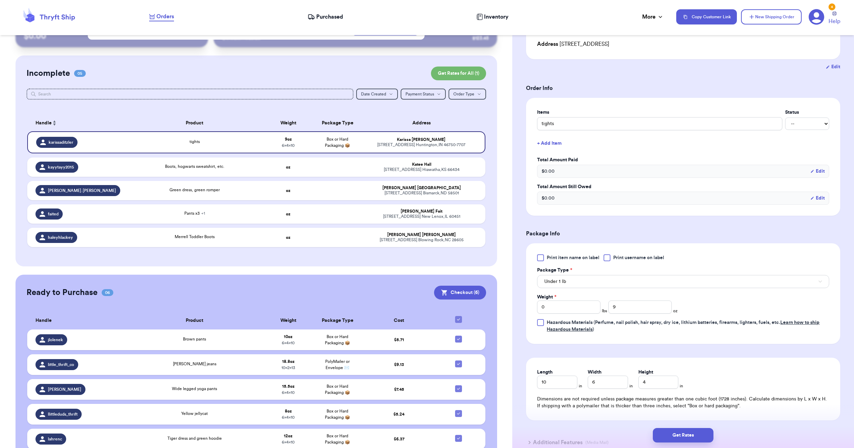
scroll to position [103, 0]
drag, startPoint x: 629, startPoint y: 306, endPoint x: 596, endPoint y: 301, distance: 34.2
click at [596, 301] on div "Weight * 0 lbs 9 oz" at bounding box center [607, 302] width 140 height 20
type input "8"
click at [672, 434] on button "Get Rates" at bounding box center [682, 435] width 61 height 14
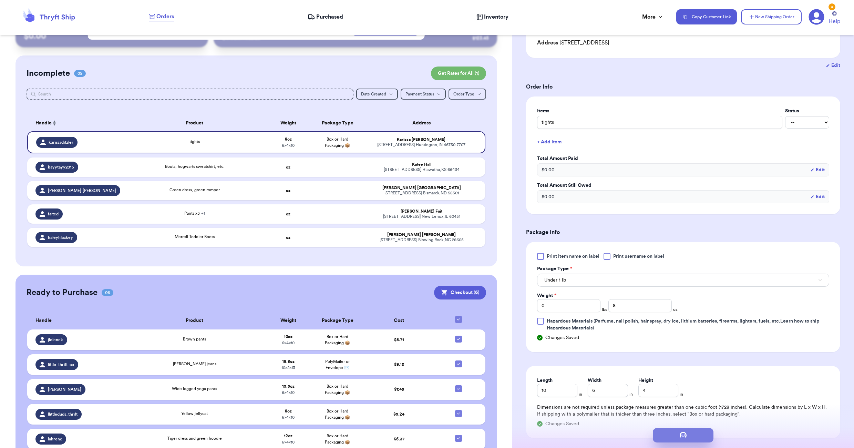
scroll to position [0, 0]
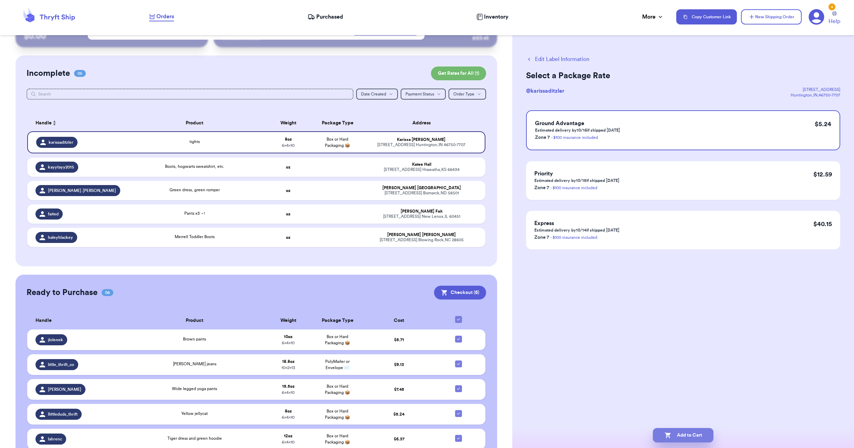
click at [700, 432] on button "Add to Cart" at bounding box center [682, 435] width 61 height 14
checkbox input "true"
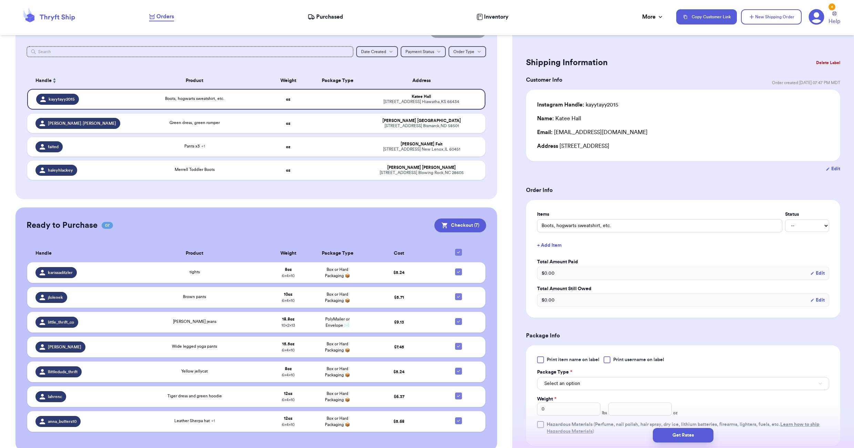
scroll to position [86, 0]
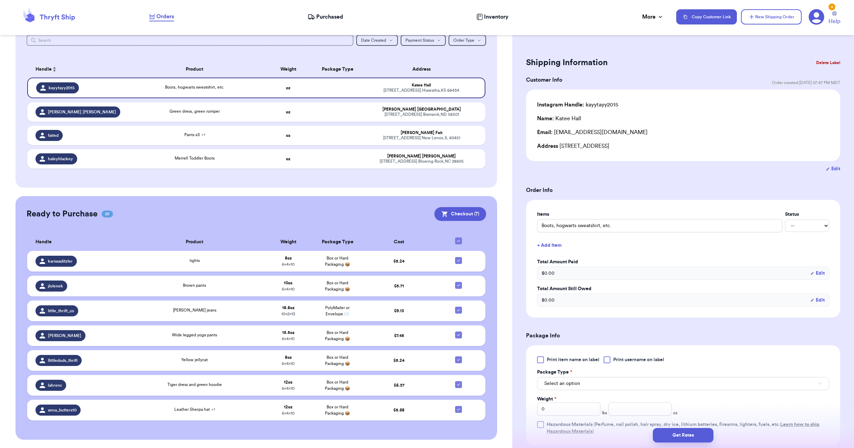
drag, startPoint x: 19, startPoint y: 275, endPoint x: 501, endPoint y: 186, distance: 490.2
click at [501, 186] on div "Customer Link New Order Total Balance Payout $ 0.00 Recent Payments View all @ …" at bounding box center [256, 202] width 512 height 492
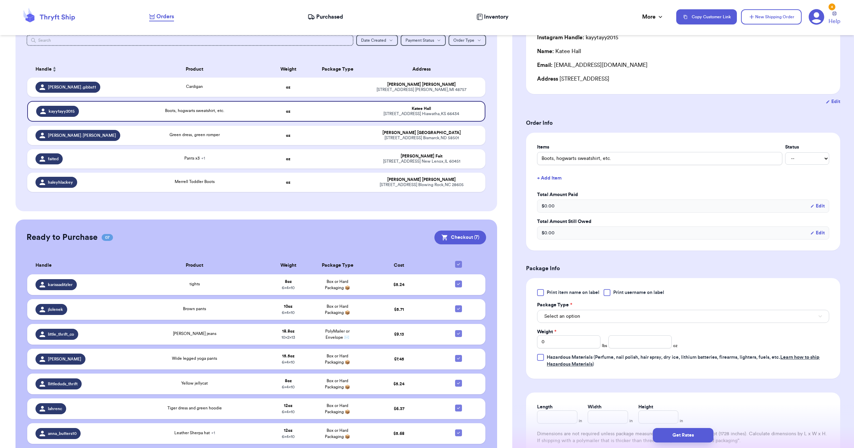
scroll to position [69, 0]
click at [583, 314] on button "Select an option" at bounding box center [683, 314] width 292 height 13
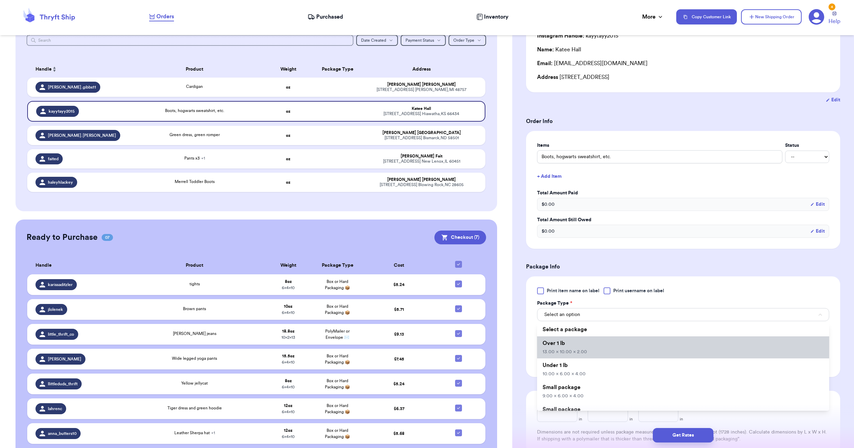
click at [571, 347] on li "Over 1 lb 13.00 x 10.00 x 2.00" at bounding box center [683, 347] width 292 height 22
type input "13"
type input "10"
type input "2"
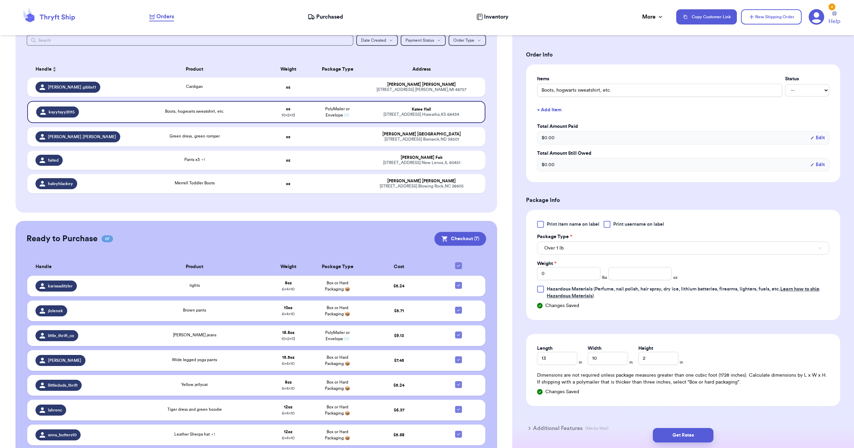
scroll to position [138, 0]
click at [539, 221] on div at bounding box center [540, 221] width 7 height 7
click at [0, 0] on input "Print item name on label" at bounding box center [0, 0] width 0 height 0
drag, startPoint x: 556, startPoint y: 352, endPoint x: 533, endPoint y: 355, distance: 23.6
click at [533, 355] on div "Length 13 in Width 10 in Height 2 in Dimensions are not required unless package…" at bounding box center [683, 367] width 314 height 72
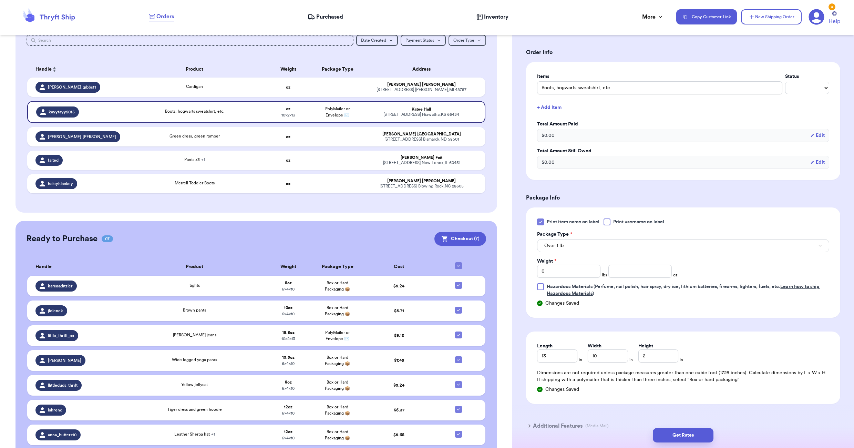
drag, startPoint x: 535, startPoint y: 356, endPoint x: 596, endPoint y: 401, distance: 75.5
click at [596, 401] on div "Length 13 in Width 10 in Height 2 in Dimensions are not required unless package…" at bounding box center [683, 367] width 314 height 72
drag, startPoint x: 556, startPoint y: 351, endPoint x: 533, endPoint y: 355, distance: 23.3
click at [535, 355] on div "Length 13 in Width 10 in Height 2 in Dimensions are not required unless package…" at bounding box center [683, 367] width 314 height 72
type input "1"
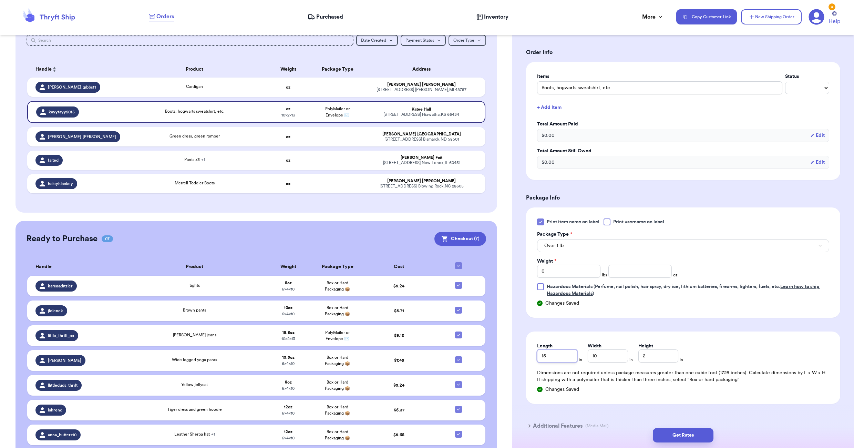
type input "15"
drag, startPoint x: 601, startPoint y: 354, endPoint x: 593, endPoint y: 357, distance: 8.2
click at [593, 357] on input "10" at bounding box center [607, 355] width 40 height 13
type input "12"
drag, startPoint x: 659, startPoint y: 359, endPoint x: 629, endPoint y: 361, distance: 29.3
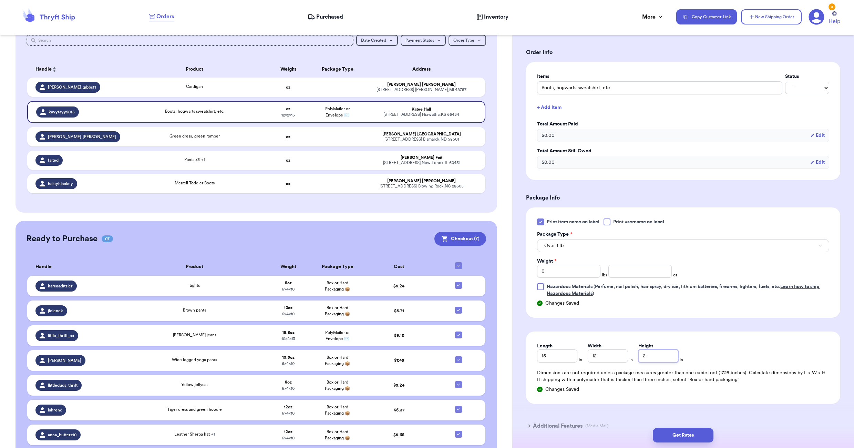
click at [629, 361] on div "Length 15 in Width 12 in Height 2 in" at bounding box center [610, 352] width 146 height 20
type input "4"
click at [613, 269] on input "number" at bounding box center [639, 270] width 63 height 13
type input "53"
click at [672, 433] on button "Get Rates" at bounding box center [682, 435] width 61 height 14
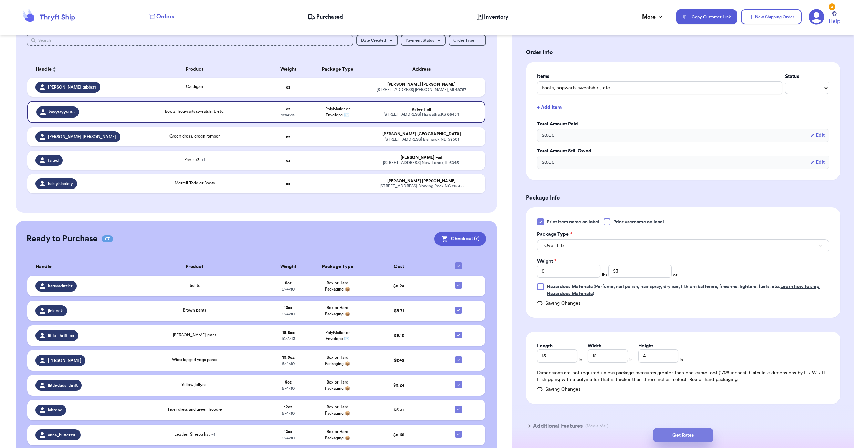
type input "3"
type input "5"
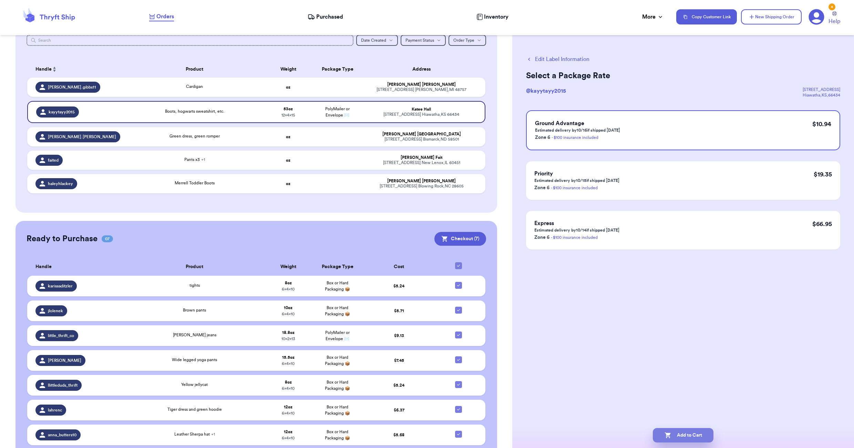
click at [693, 432] on button "Add to Cart" at bounding box center [682, 435] width 61 height 14
checkbox input "true"
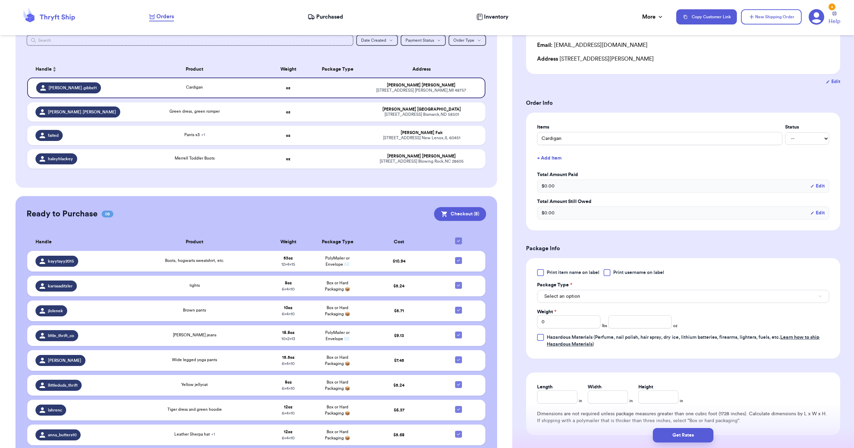
scroll to position [103, 0]
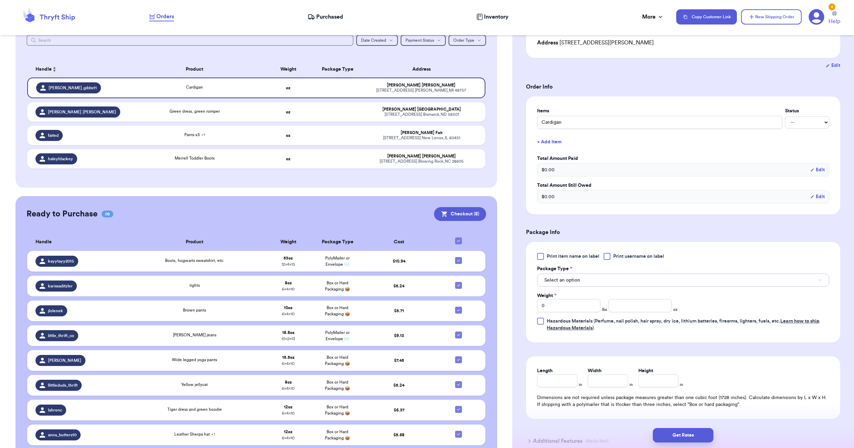
click at [586, 275] on button "Select an option" at bounding box center [683, 279] width 292 height 13
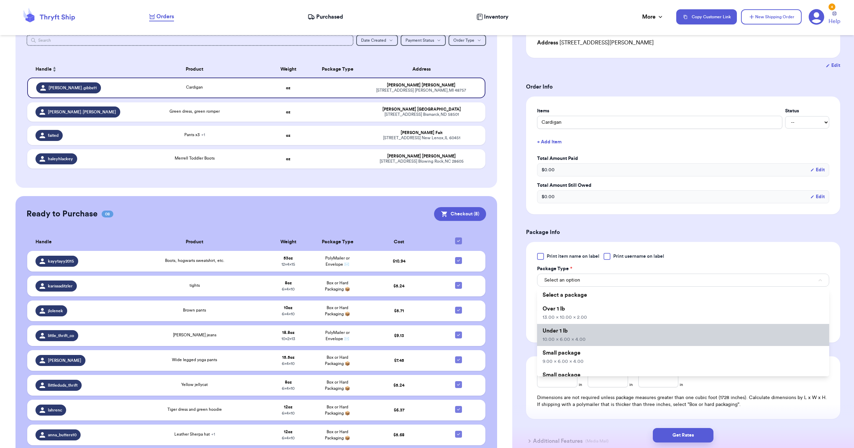
click at [589, 332] on li "Under 1 lb 10.00 x 6.00 x 4.00" at bounding box center [683, 335] width 292 height 22
type input "10"
type input "6"
type input "4"
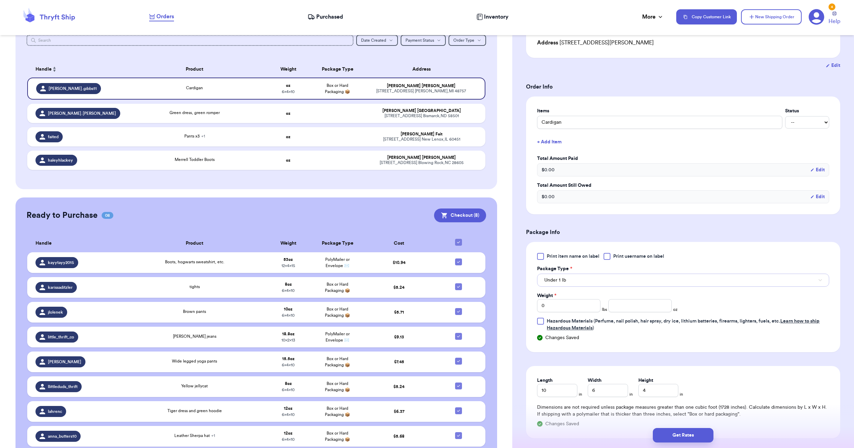
click at [579, 277] on button "Under 1 lb" at bounding box center [683, 279] width 292 height 13
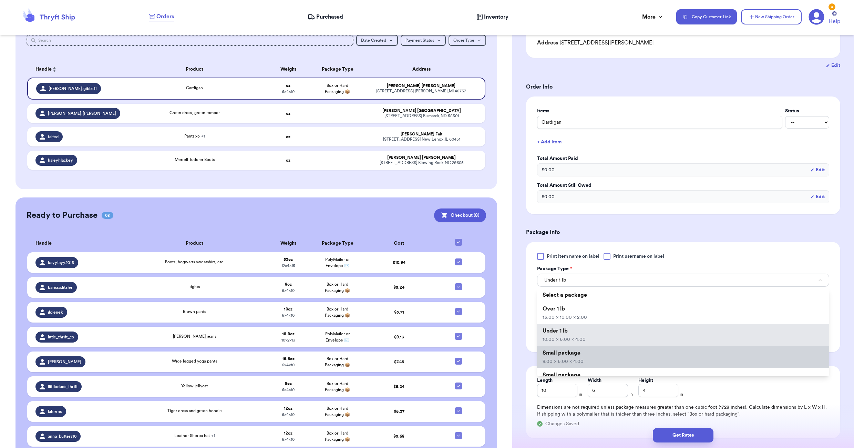
click at [563, 356] on li "Small package 9.00 x 6.00 x 4.00" at bounding box center [683, 357] width 292 height 22
type input "9"
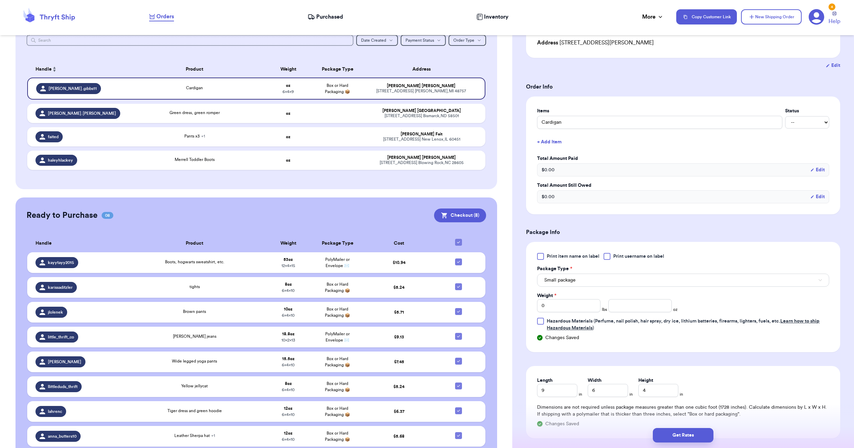
click at [619, 313] on div "Print item name on label Print username on label Package Type * Small package W…" at bounding box center [683, 292] width 292 height 79
click at [623, 310] on input "number" at bounding box center [639, 305] width 63 height 13
drag, startPoint x: 629, startPoint y: 305, endPoint x: 594, endPoint y: 306, distance: 34.4
click at [596, 306] on div "Weight * 0 lbs 9 oz" at bounding box center [607, 302] width 140 height 20
type input "10"
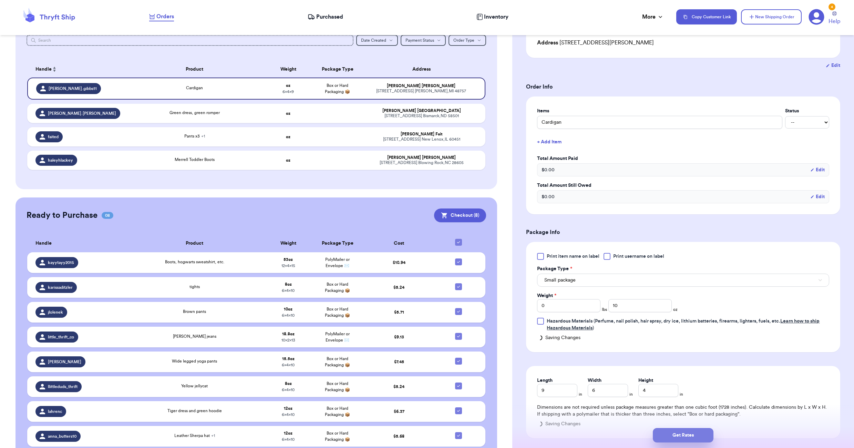
click at [672, 436] on button "Get Rates" at bounding box center [682, 435] width 61 height 14
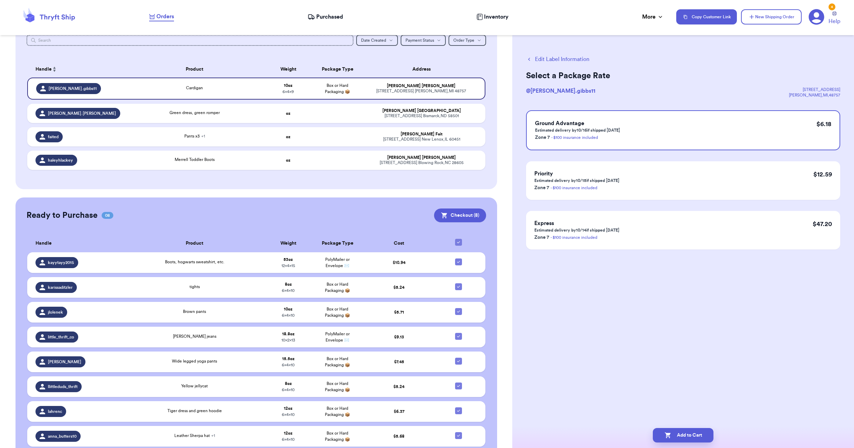
click at [564, 57] on button "Edit Label Information" at bounding box center [557, 59] width 63 height 8
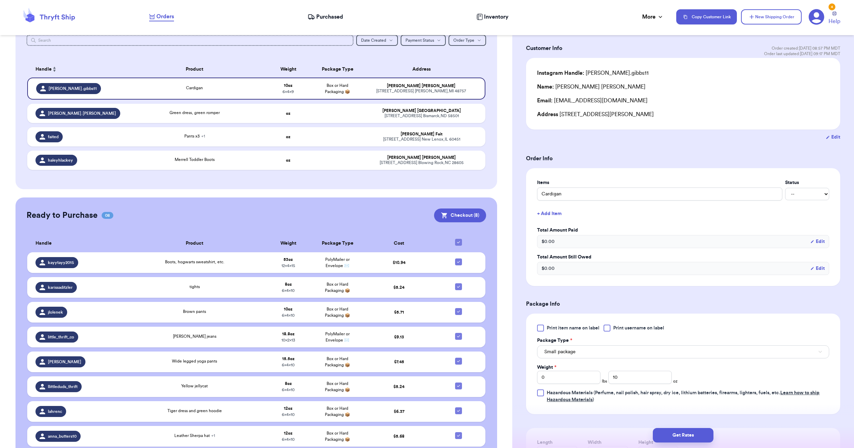
scroll to position [34, 0]
drag, startPoint x: 612, startPoint y: 371, endPoint x: 620, endPoint y: 374, distance: 8.1
click at [620, 374] on input "10" at bounding box center [639, 374] width 63 height 13
type input "1"
type input "8"
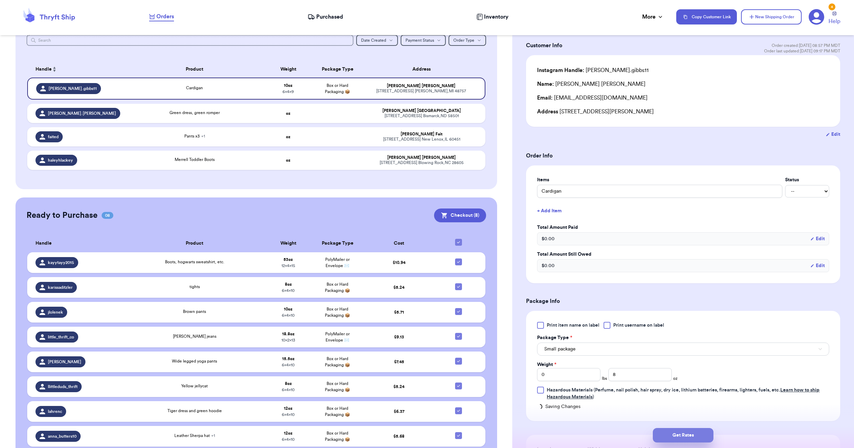
click at [669, 437] on button "Get Rates" at bounding box center [682, 435] width 61 height 14
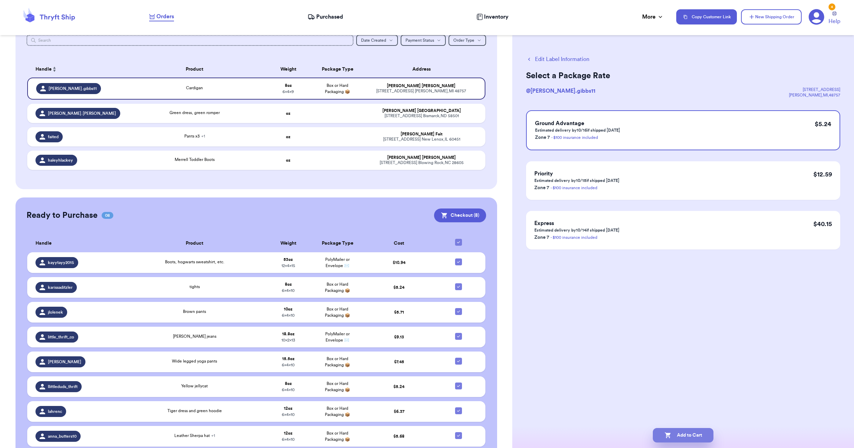
click at [683, 432] on button "Add to Cart" at bounding box center [682, 435] width 61 height 14
checkbox input "true"
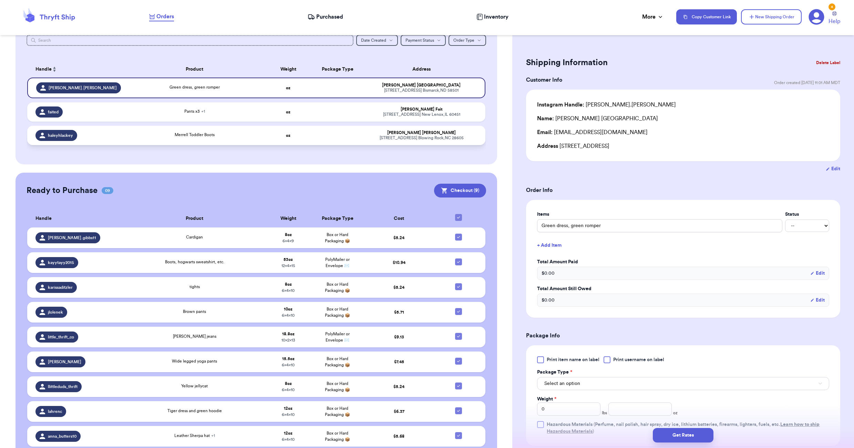
click at [221, 130] on td "Merrell Toddler Boots" at bounding box center [195, 135] width 138 height 19
type input "Merrell Toddler Boots"
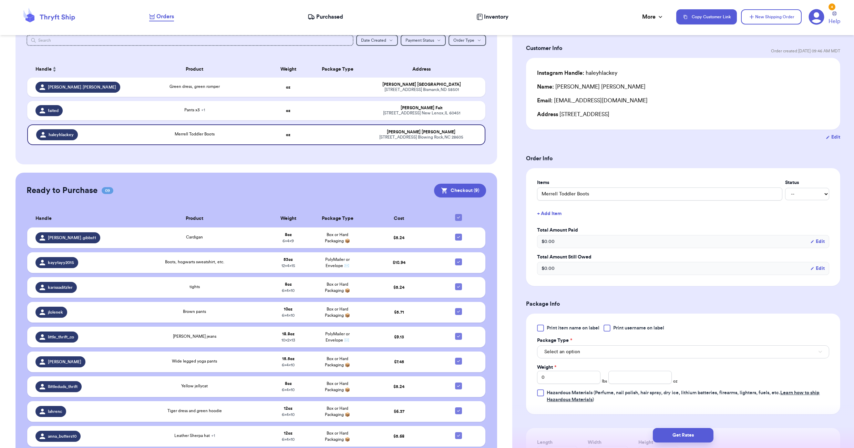
scroll to position [34, 0]
click at [568, 351] on span "Select an option" at bounding box center [562, 348] width 36 height 7
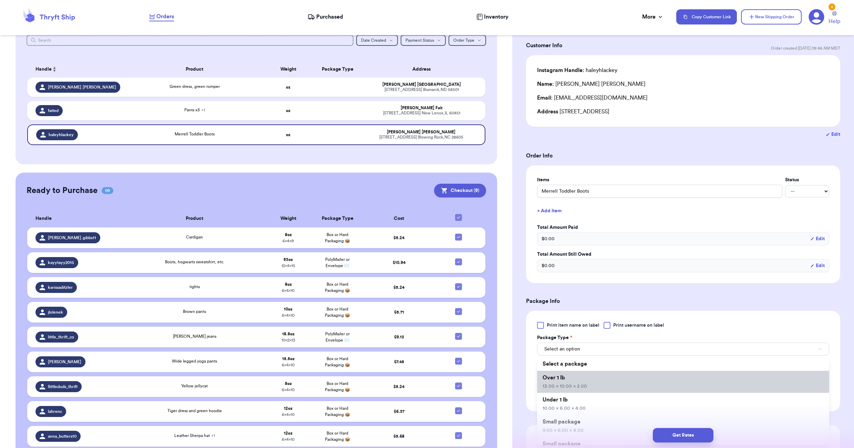
click at [578, 379] on li "Over 1 lb 13.00 x 10.00 x 2.00" at bounding box center [683, 381] width 292 height 22
type input "13"
type input "10"
type input "2"
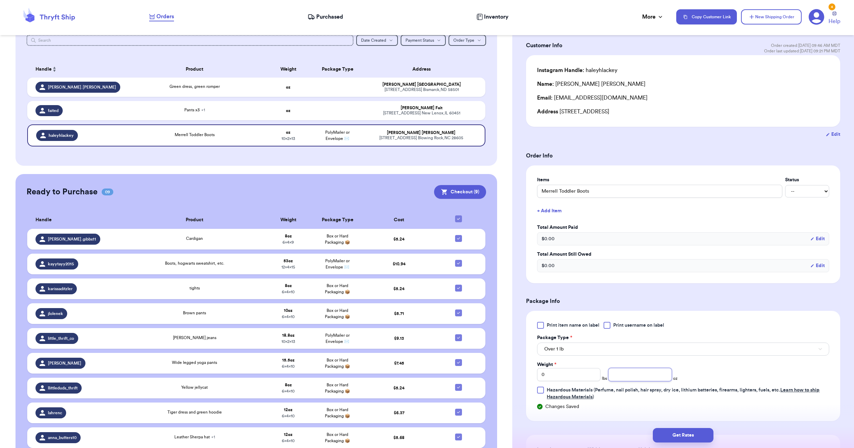
click at [640, 373] on input "number" at bounding box center [639, 374] width 63 height 13
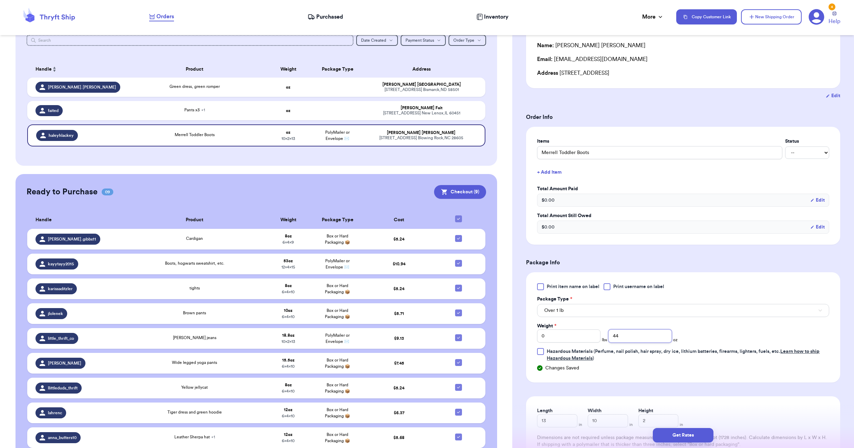
scroll to position [178, 0]
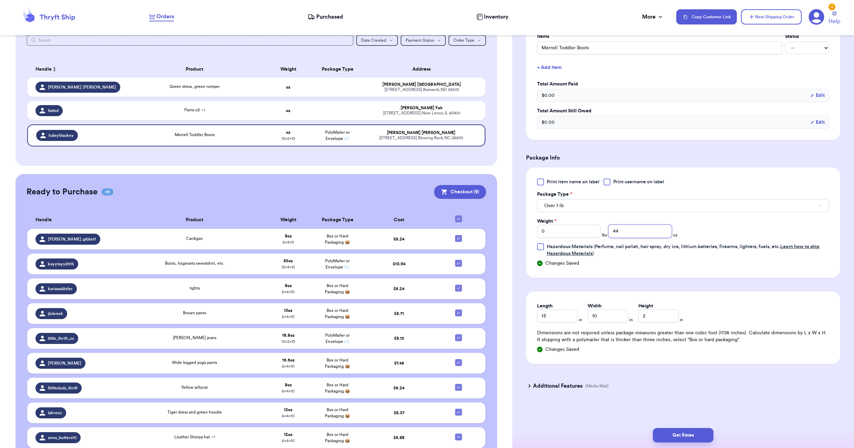
type input "44"
drag, startPoint x: 550, startPoint y: 317, endPoint x: 532, endPoint y: 317, distance: 17.9
click at [533, 317] on div "Length 13 in Width 10 in Height 2 in Dimensions are not required unless package…" at bounding box center [683, 327] width 314 height 72
type input "15"
drag, startPoint x: 596, startPoint y: 314, endPoint x: 559, endPoint y: 311, distance: 37.0
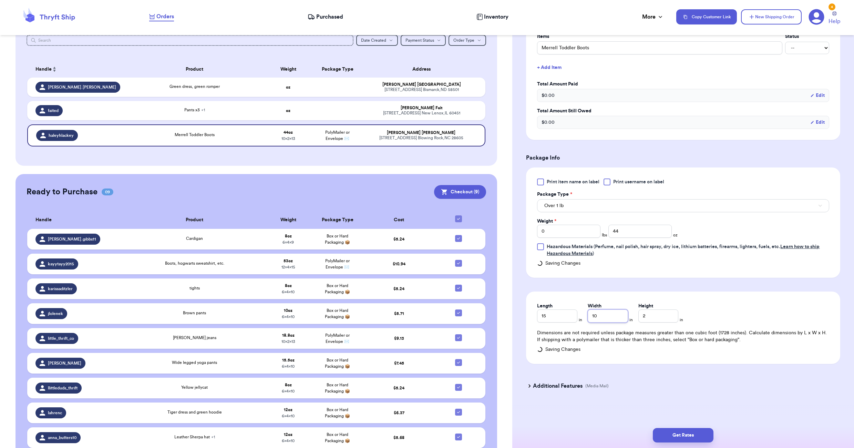
click at [559, 311] on div "Length 15 in Width 10 in Height 2 in" at bounding box center [610, 312] width 146 height 20
type input "12"
drag, startPoint x: 630, startPoint y: 314, endPoint x: 590, endPoint y: 306, distance: 41.1
click at [609, 309] on div "Length 15 in Width 12 in Height 2 in" at bounding box center [610, 312] width 146 height 20
type input "4"
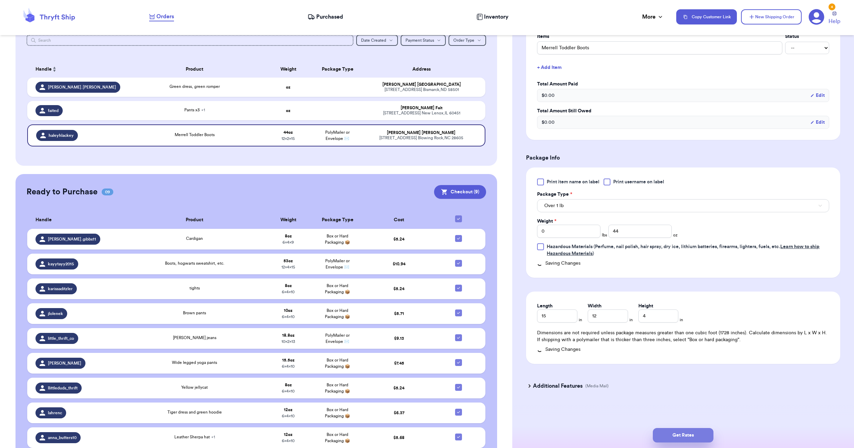
click at [683, 435] on button "Get Rates" at bounding box center [682, 435] width 61 height 14
type input "2"
type input "12"
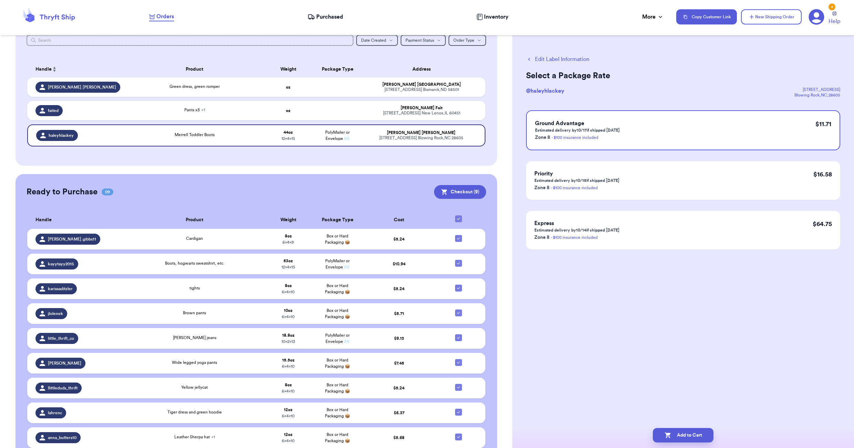
scroll to position [0, 0]
click at [672, 439] on button "Add to Cart" at bounding box center [682, 435] width 61 height 14
checkbox input "true"
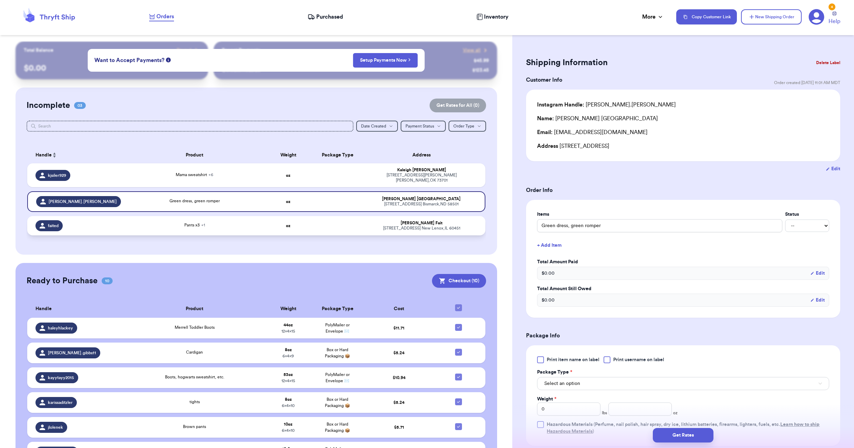
click at [267, 226] on td "oz" at bounding box center [287, 225] width 49 height 19
type input "Flannel size s"
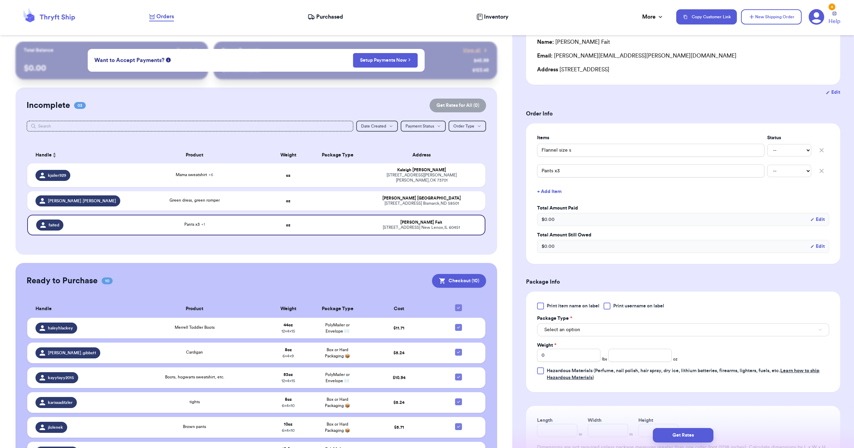
scroll to position [103, 0]
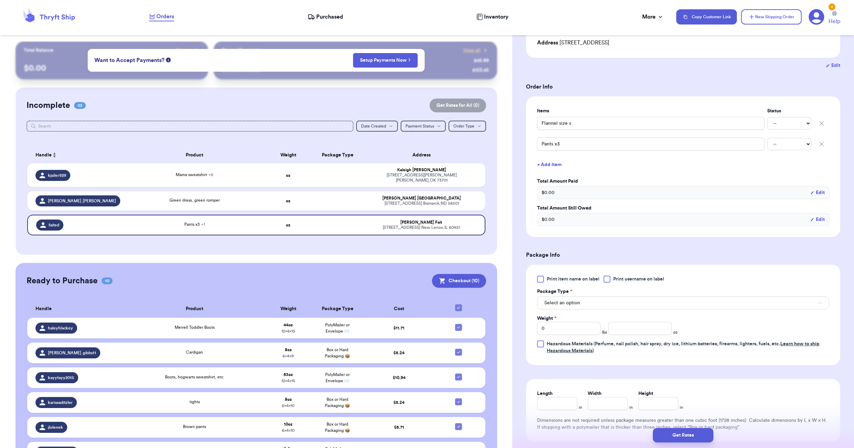
click at [578, 309] on div "Print item name on label Print username on label Package Type * Select an optio…" at bounding box center [683, 314] width 292 height 79
click at [580, 300] on button "Select an option" at bounding box center [683, 302] width 292 height 13
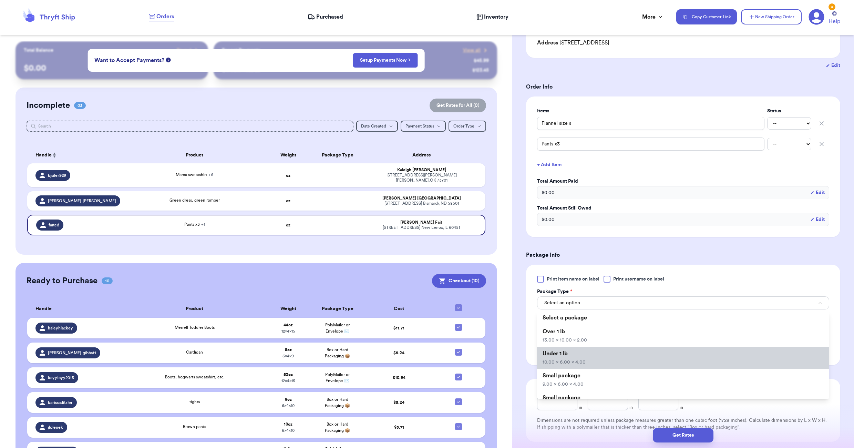
click at [576, 360] on span "10.00 x 6.00 x 4.00" at bounding box center [563, 361] width 43 height 5
type input "10"
type input "6"
type input "4"
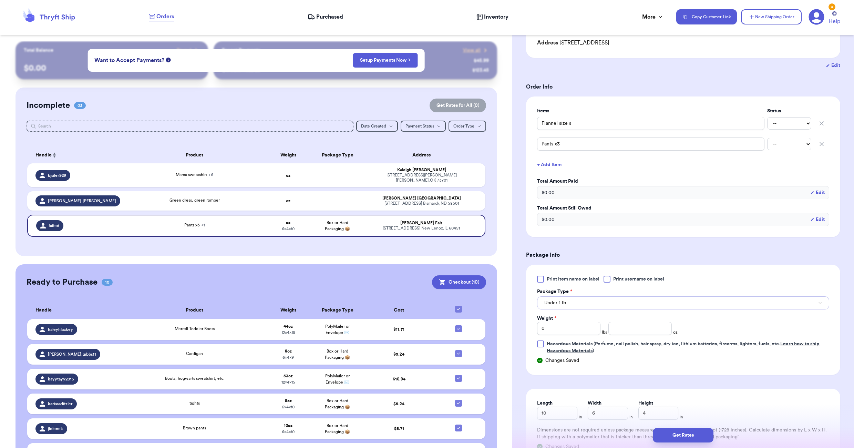
click at [555, 296] on button "Under 1 lb" at bounding box center [683, 302] width 292 height 13
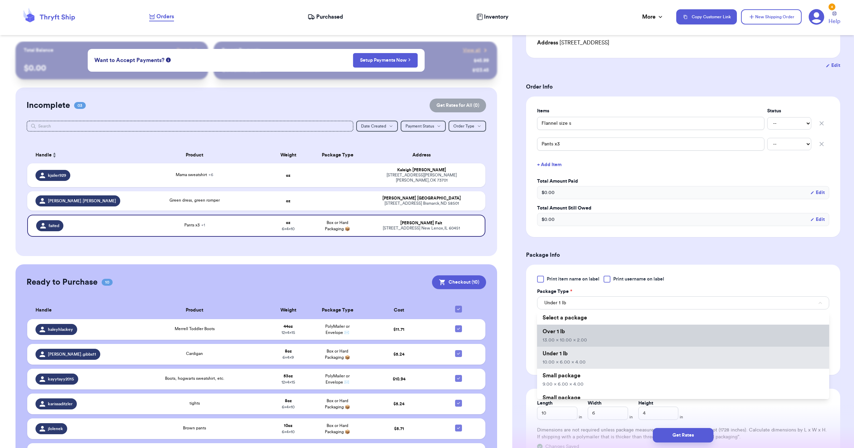
click at [561, 334] on span "Over 1 lb" at bounding box center [553, 331] width 22 height 6
type input "13"
type input "10"
type input "2"
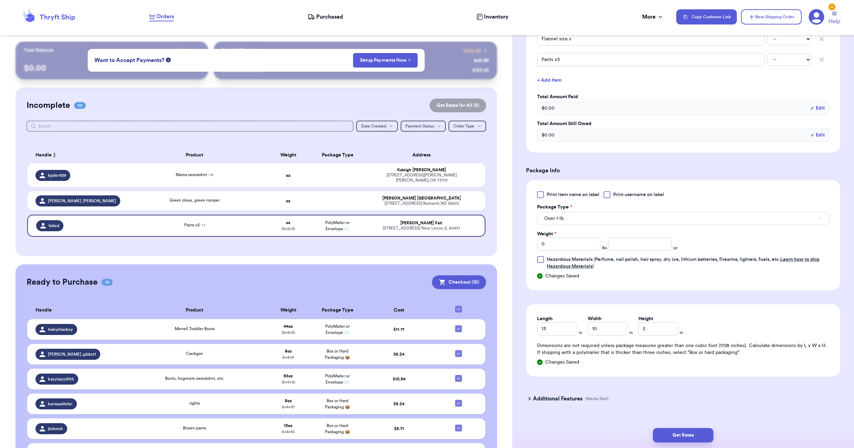
scroll to position [200, 0]
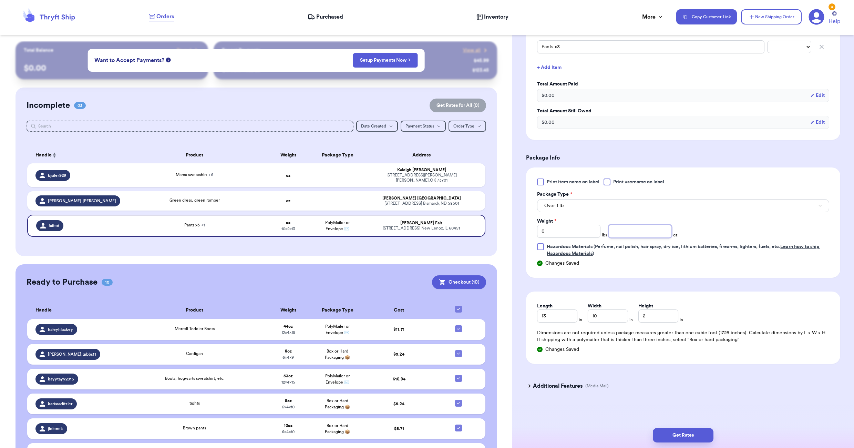
click at [625, 231] on input "number" at bounding box center [639, 230] width 63 height 13
type input "8"
type input "38"
click at [693, 434] on button "Get Rates" at bounding box center [682, 435] width 61 height 14
type input "2"
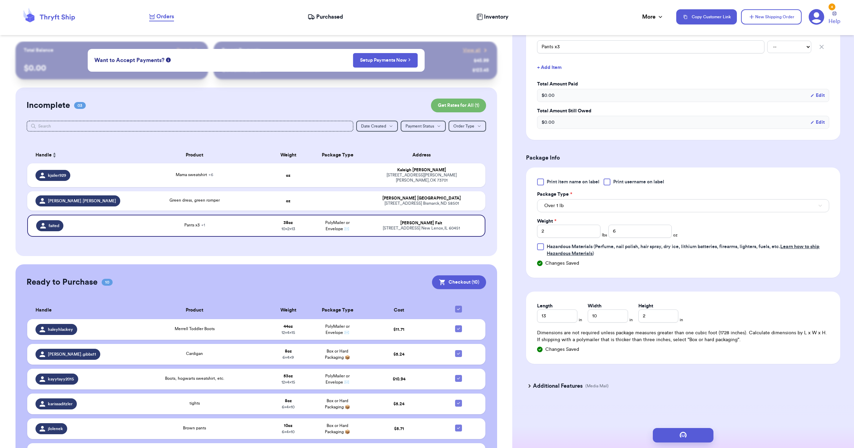
scroll to position [0, 0]
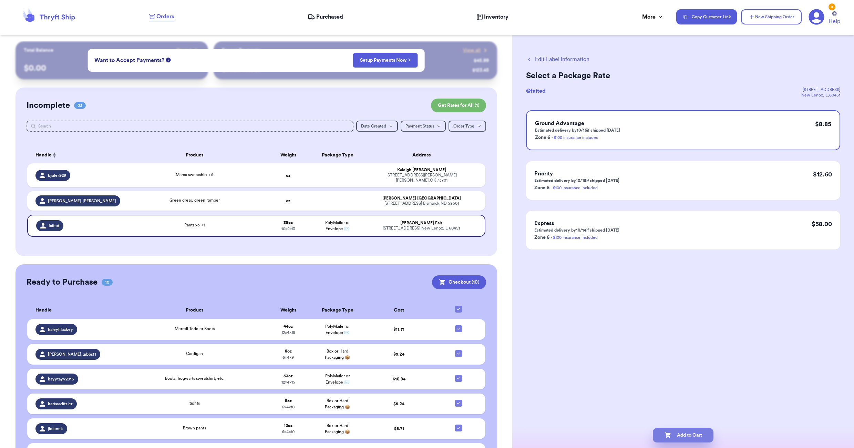
click at [670, 429] on button "Add to Cart" at bounding box center [682, 435] width 61 height 14
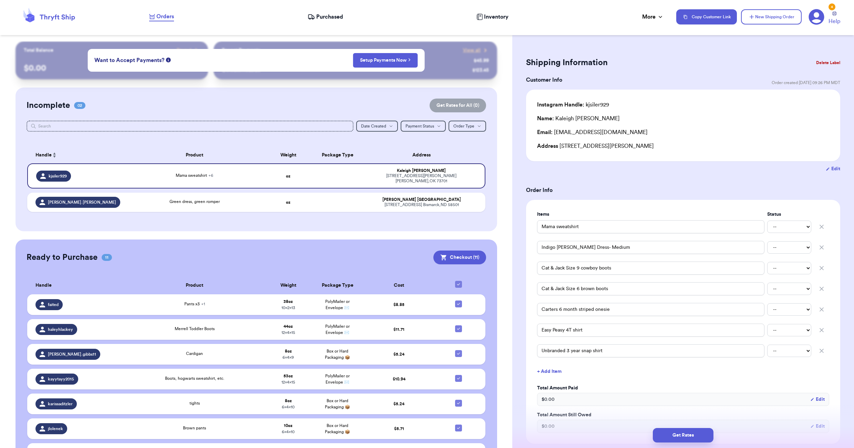
drag, startPoint x: 606, startPoint y: 224, endPoint x: 568, endPoint y: 191, distance: 50.2
click at [568, 191] on h3 "Order Info" at bounding box center [683, 190] width 314 height 8
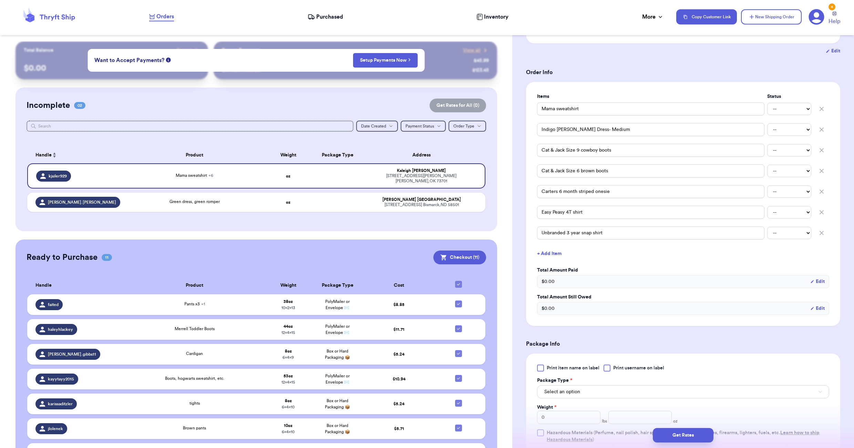
scroll to position [138, 0]
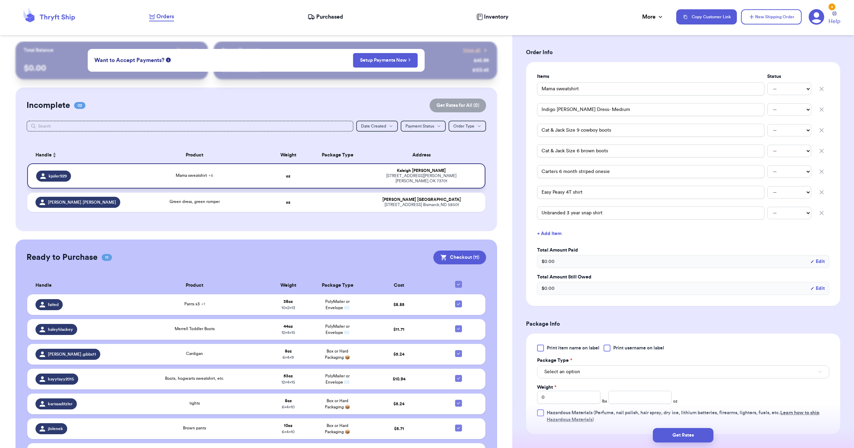
click at [234, 178] on td "Mama sweatshirt + 6" at bounding box center [195, 175] width 138 height 25
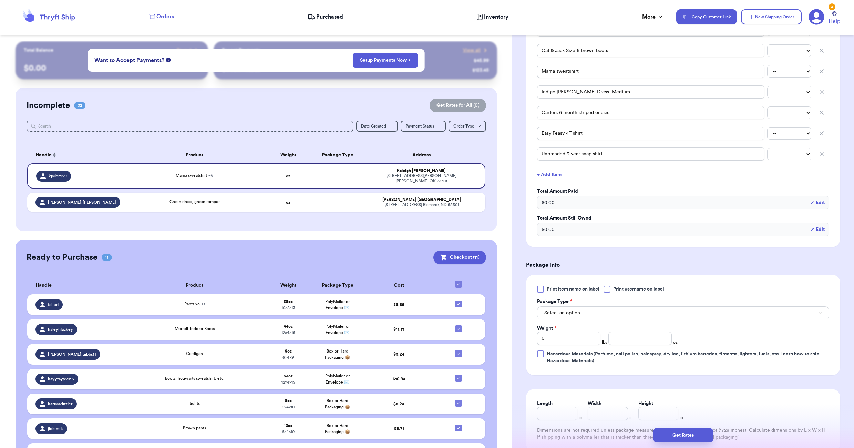
scroll to position [207, 0]
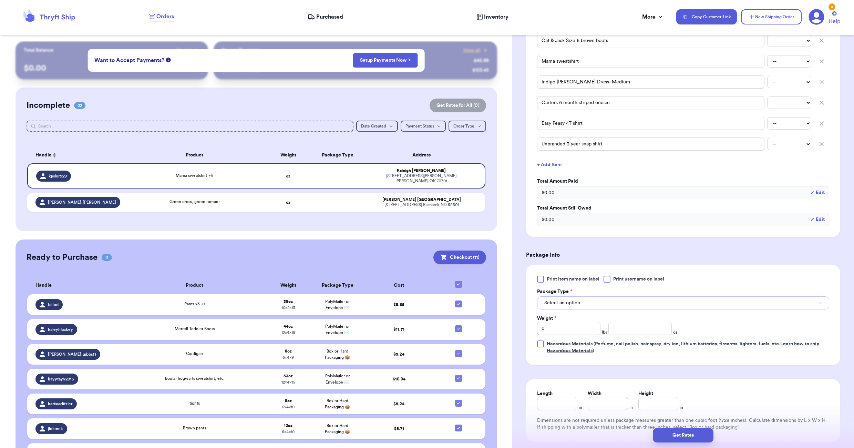
click at [586, 299] on button "Select an option" at bounding box center [683, 302] width 292 height 13
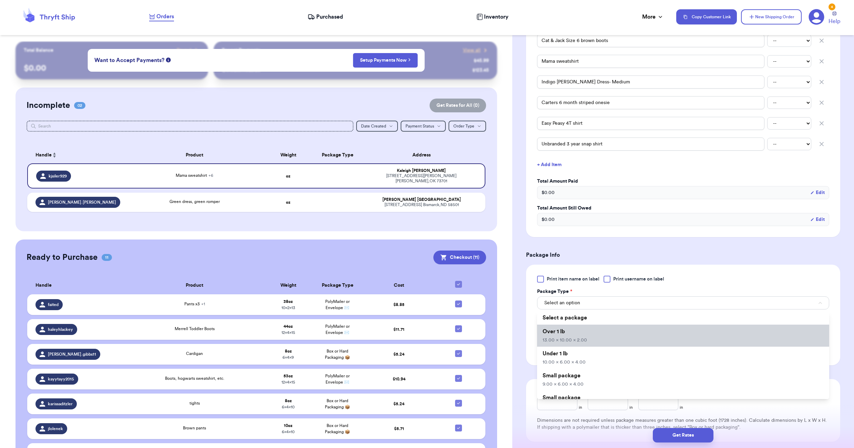
click at [582, 338] on span "13.00 x 10.00 x 2.00" at bounding box center [564, 339] width 44 height 5
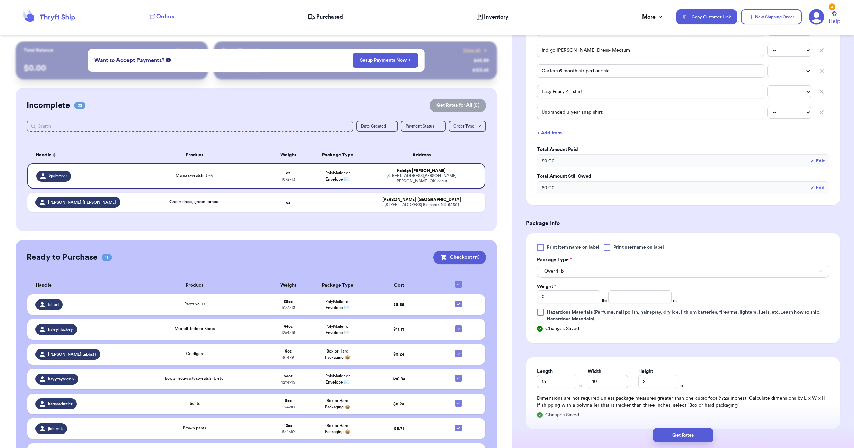
scroll to position [241, 0]
drag, startPoint x: 552, startPoint y: 379, endPoint x: 521, endPoint y: 367, distance: 32.7
click at [516, 376] on div "Shipping Information Delete Label Customer Info Order created: [DATE] 09:26 PM …" at bounding box center [683, 155] width 342 height 710
drag, startPoint x: 583, startPoint y: 379, endPoint x: 567, endPoint y: 368, distance: 19.2
click at [579, 377] on div "Length 15 in Width 10 in Height 2 in" at bounding box center [610, 375] width 146 height 20
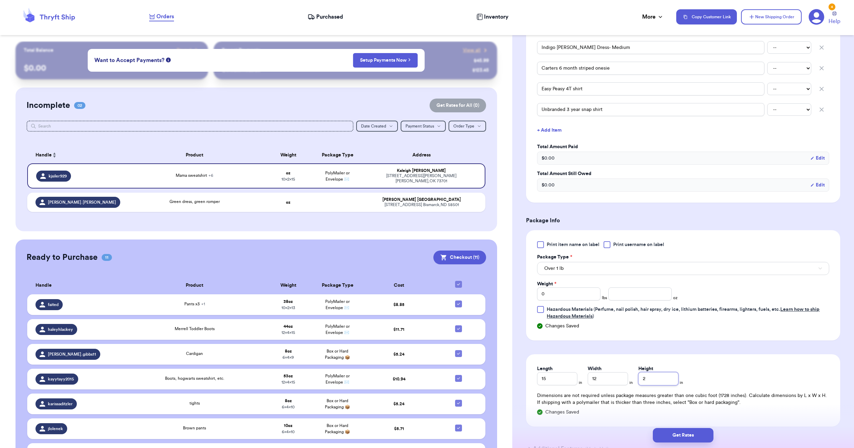
drag, startPoint x: 662, startPoint y: 382, endPoint x: 603, endPoint y: 373, distance: 59.2
click at [625, 377] on div "Length 15 in Width 12 in Height 2 in" at bounding box center [610, 375] width 146 height 20
click at [633, 294] on input "number" at bounding box center [639, 293] width 63 height 13
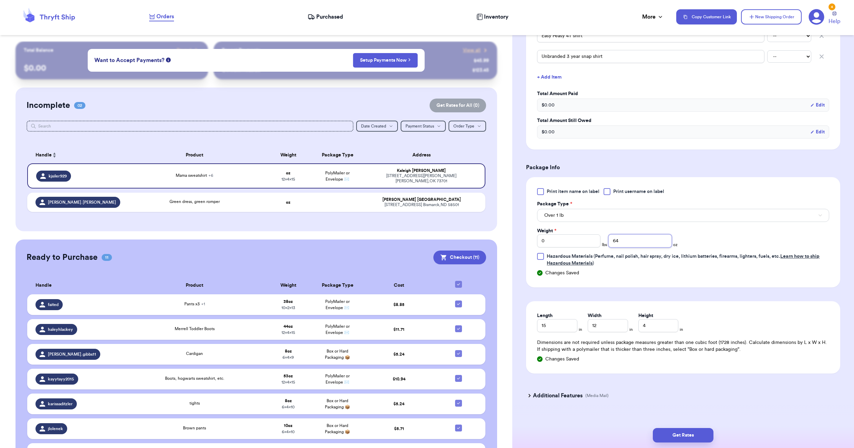
scroll to position [304, 0]
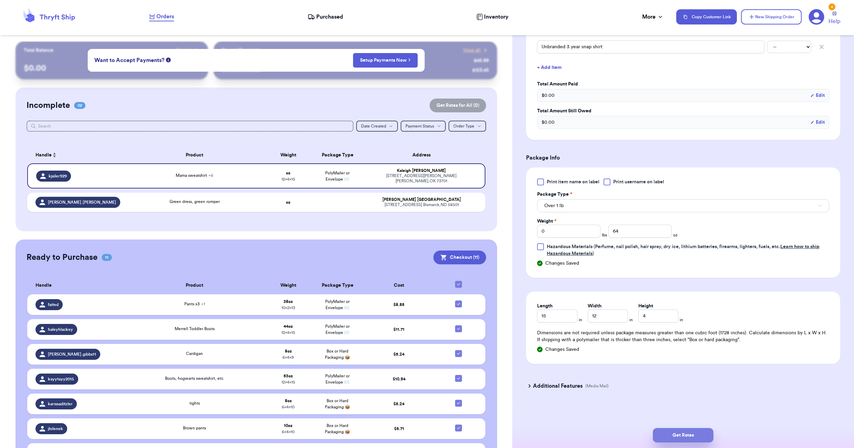
click at [686, 432] on button "Get Rates" at bounding box center [682, 435] width 61 height 14
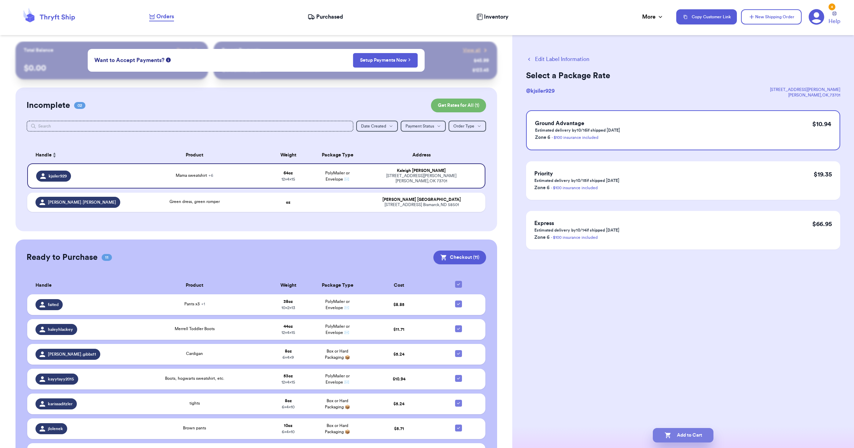
click at [679, 432] on button "Add to Cart" at bounding box center [682, 435] width 61 height 14
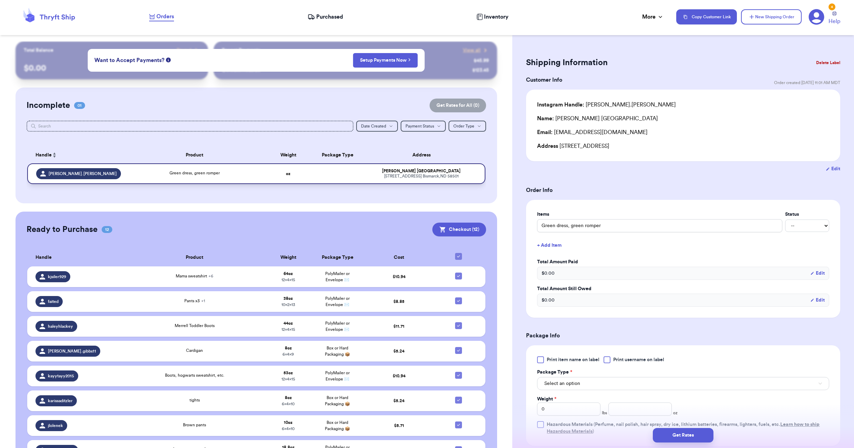
click at [221, 171] on div "Green dress, green romper" at bounding box center [194, 174] width 129 height 8
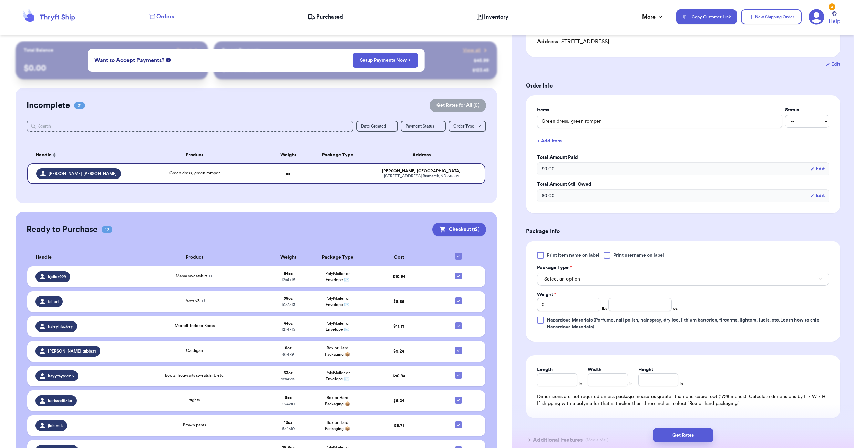
scroll to position [138, 0]
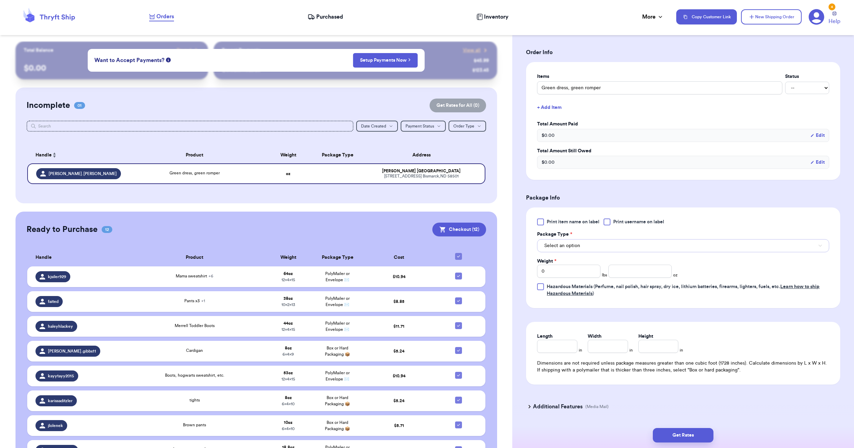
click at [594, 247] on button "Select an option" at bounding box center [683, 245] width 292 height 13
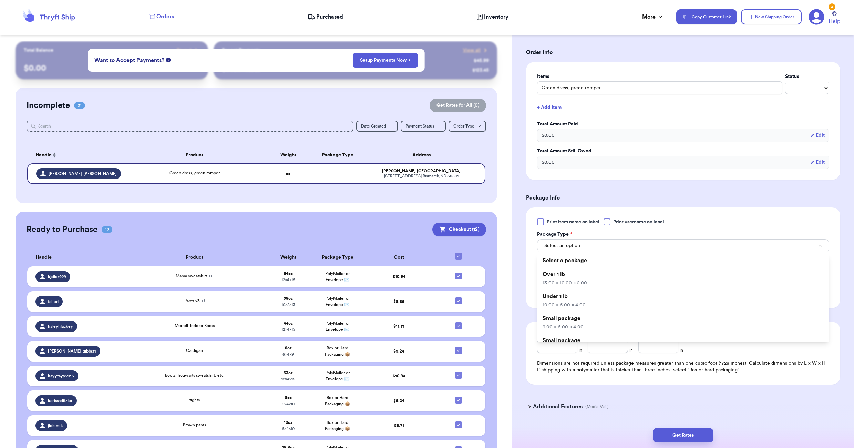
drag, startPoint x: 594, startPoint y: 280, endPoint x: 595, endPoint y: 283, distance: 3.9
click at [594, 280] on li "Over 1 lb 13.00 x 10.00 x 2.00" at bounding box center [683, 278] width 292 height 22
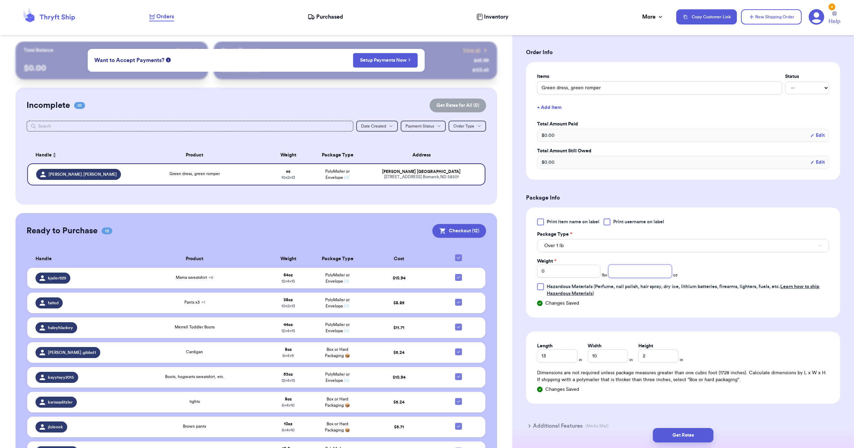
click at [640, 273] on input "number" at bounding box center [639, 270] width 63 height 13
click at [682, 437] on button "Get Rates" at bounding box center [682, 435] width 61 height 14
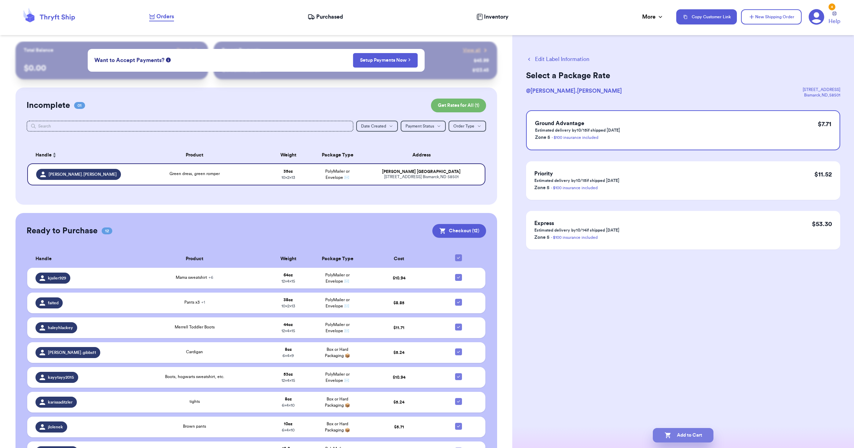
click at [689, 435] on button "Add to Cart" at bounding box center [682, 435] width 61 height 14
